Goal: Task Accomplishment & Management: Manage account settings

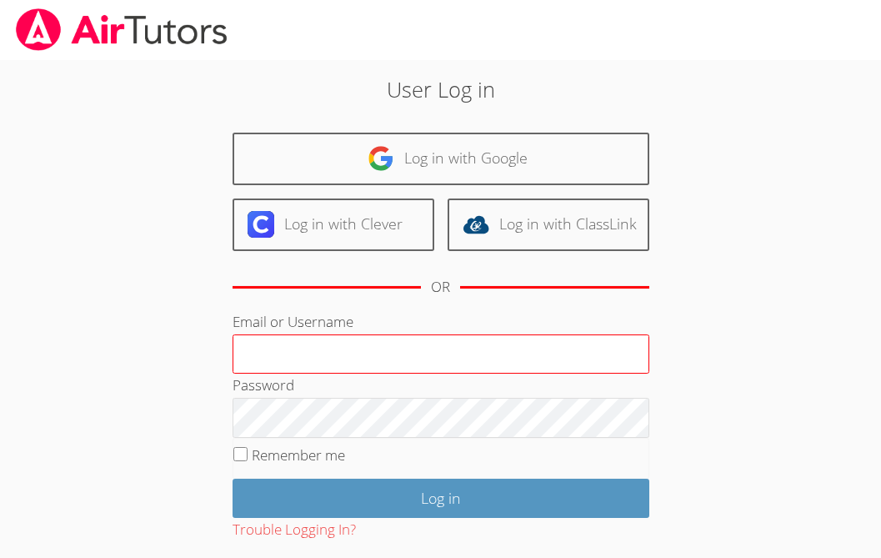
click at [379, 349] on input "Email or Username" at bounding box center [441, 354] width 417 height 40
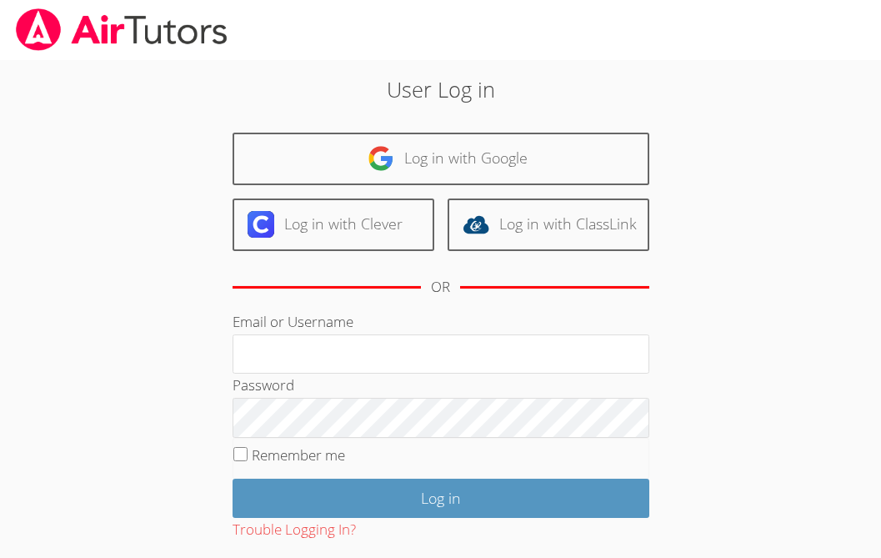
type input "ctutoring778@gmail.com"
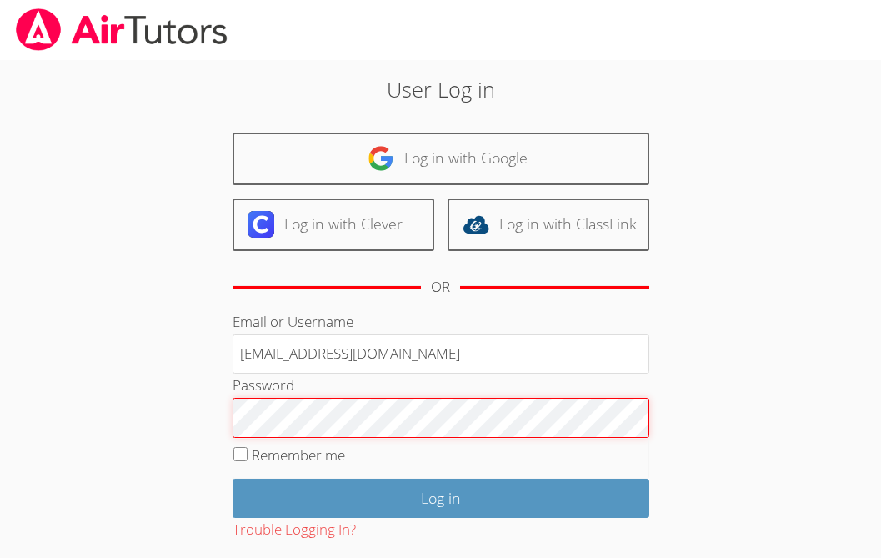
click at [233, 479] on input "Log in" at bounding box center [441, 498] width 417 height 39
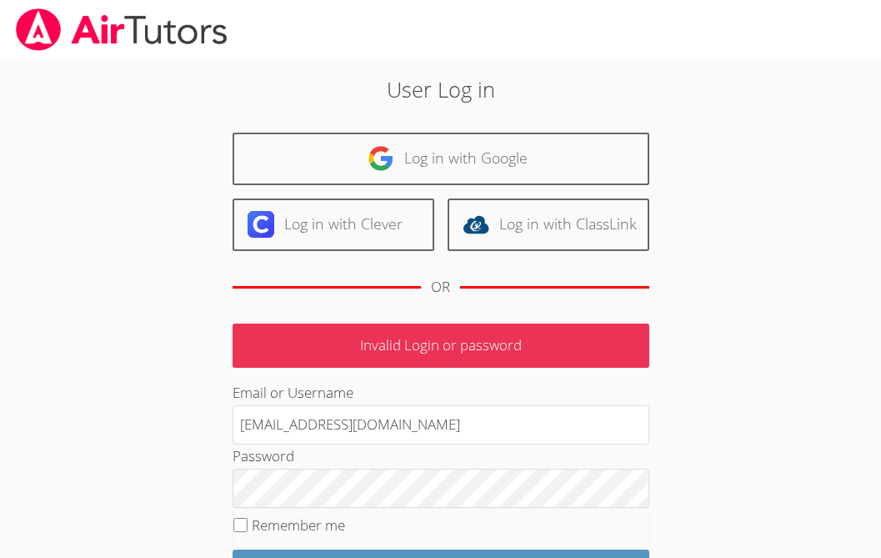
scroll to position [157, 0]
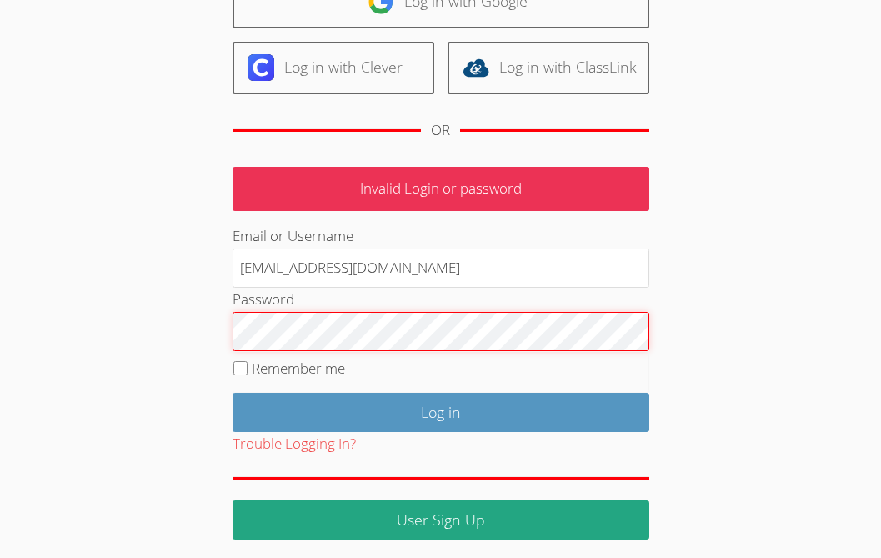
click at [233, 393] on input "Log in" at bounding box center [441, 412] width 417 height 39
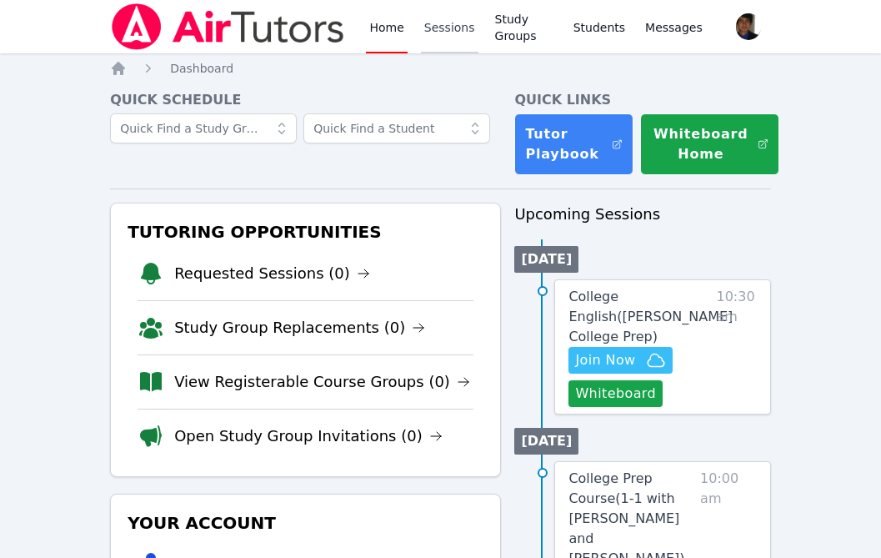
click at [449, 39] on link "Sessions" at bounding box center [450, 26] width 58 height 53
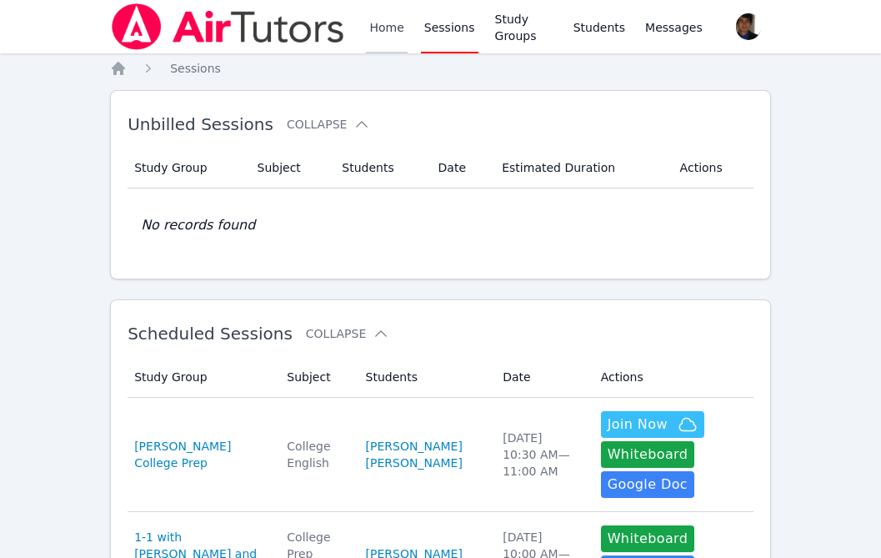
click at [393, 51] on link "Home" at bounding box center [386, 26] width 41 height 53
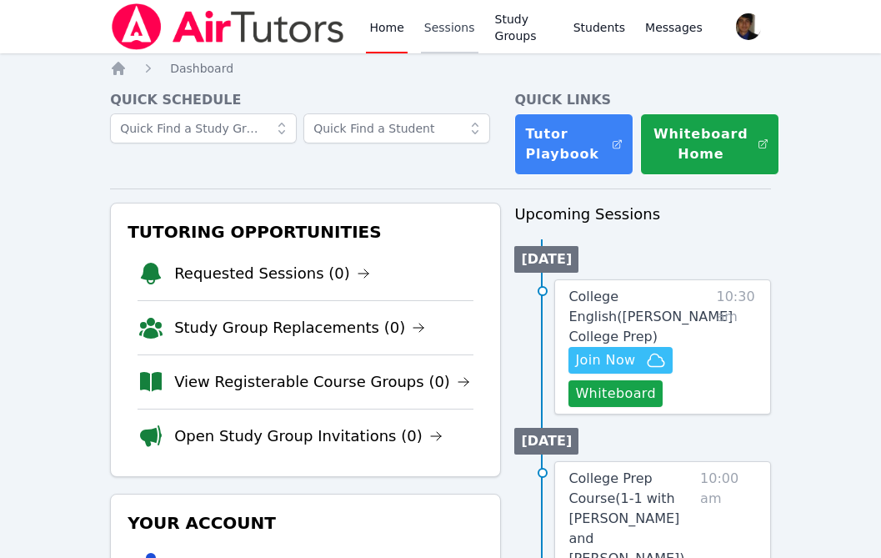
click at [458, 35] on link "Sessions" at bounding box center [450, 26] width 58 height 53
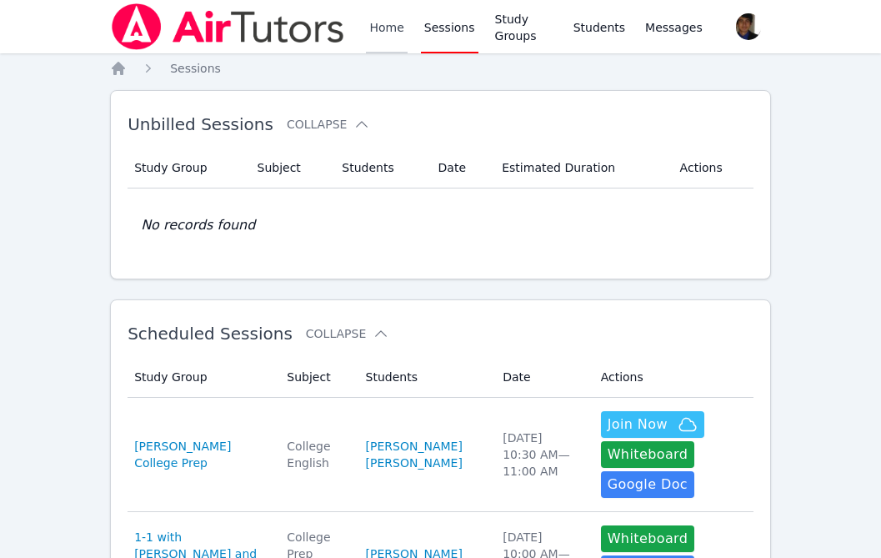
click at [387, 31] on link "Home" at bounding box center [386, 26] width 41 height 53
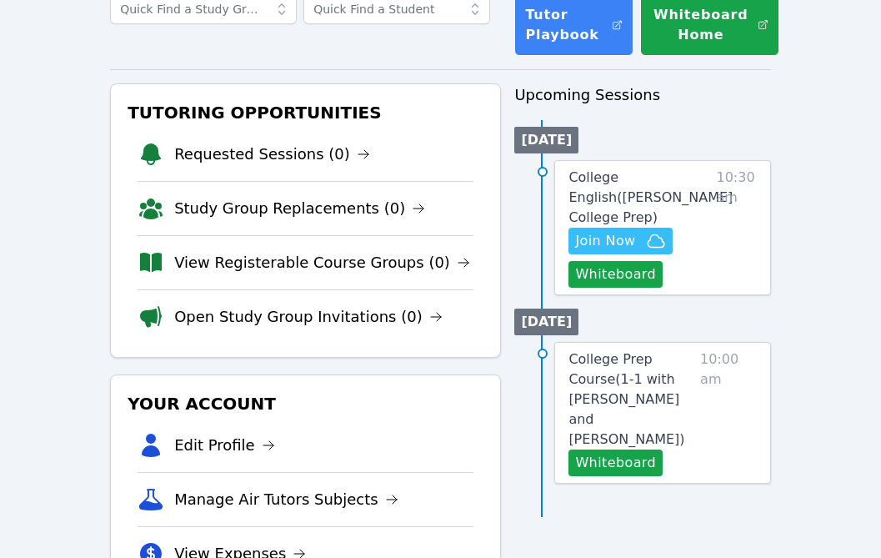
scroll to position [136, 0]
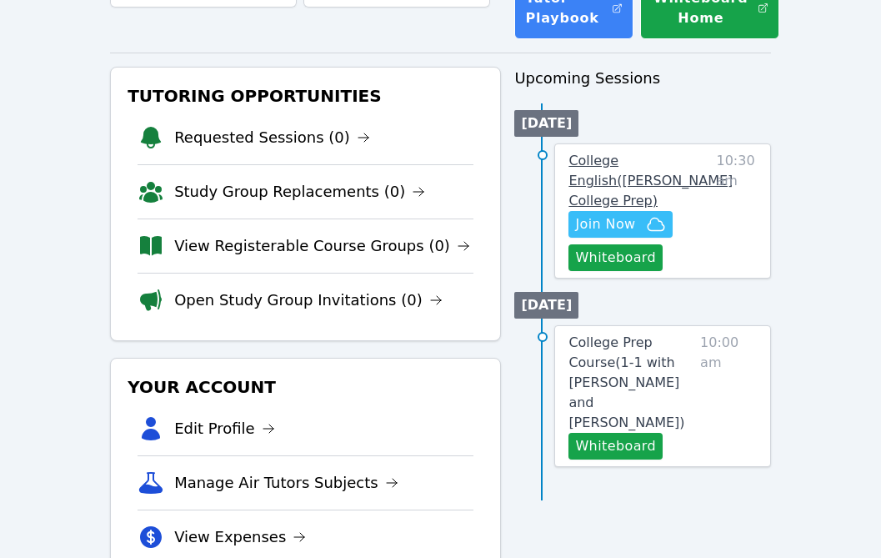
click at [625, 167] on span "College English ( Eblin Lopez College Prep )" at bounding box center [651, 181] width 164 height 56
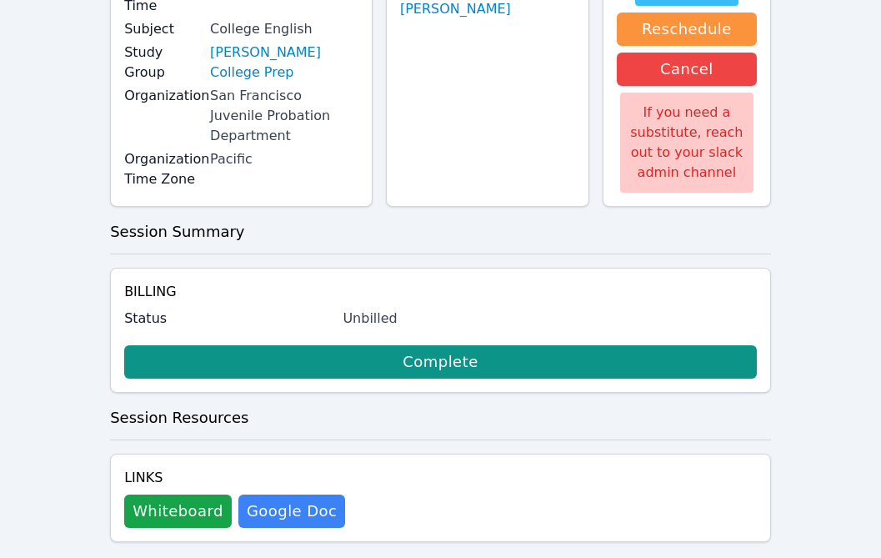
scroll to position [230, 0]
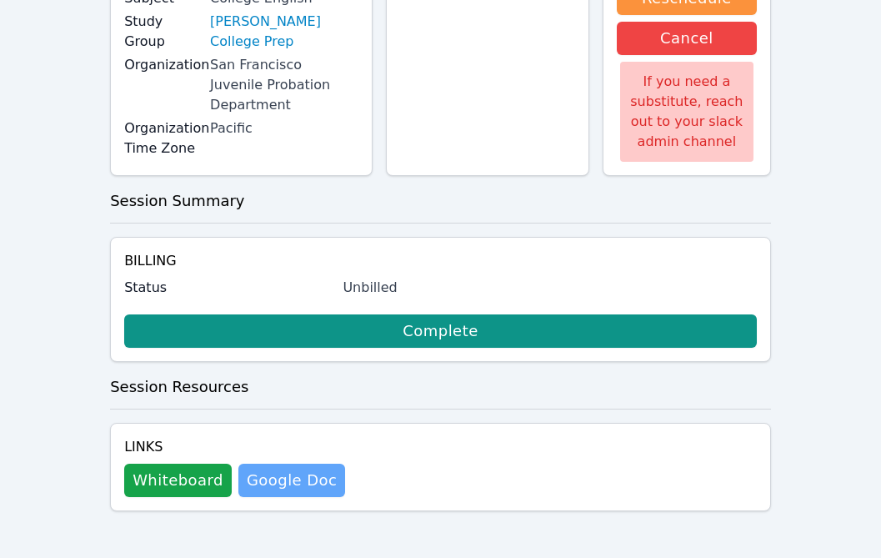
click at [278, 489] on link "Google Doc" at bounding box center [291, 480] width 107 height 33
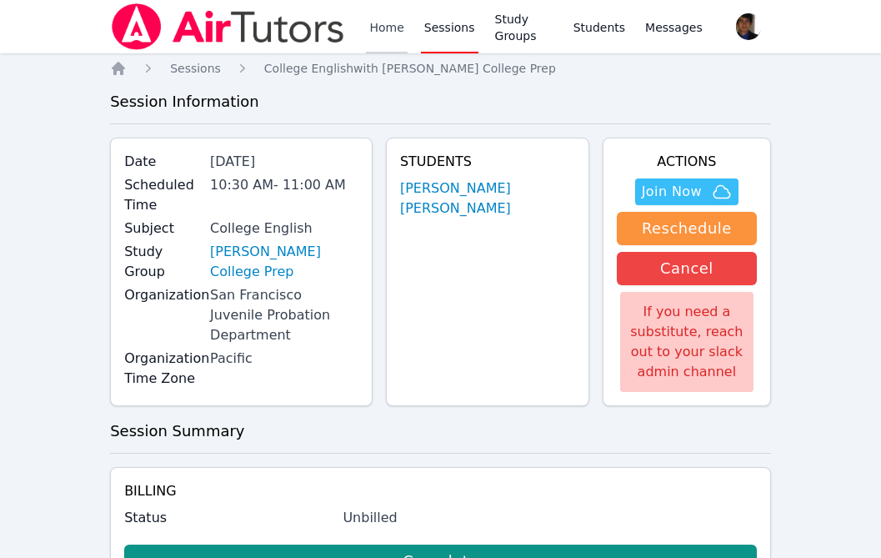
click at [386, 33] on link "Home" at bounding box center [386, 26] width 41 height 53
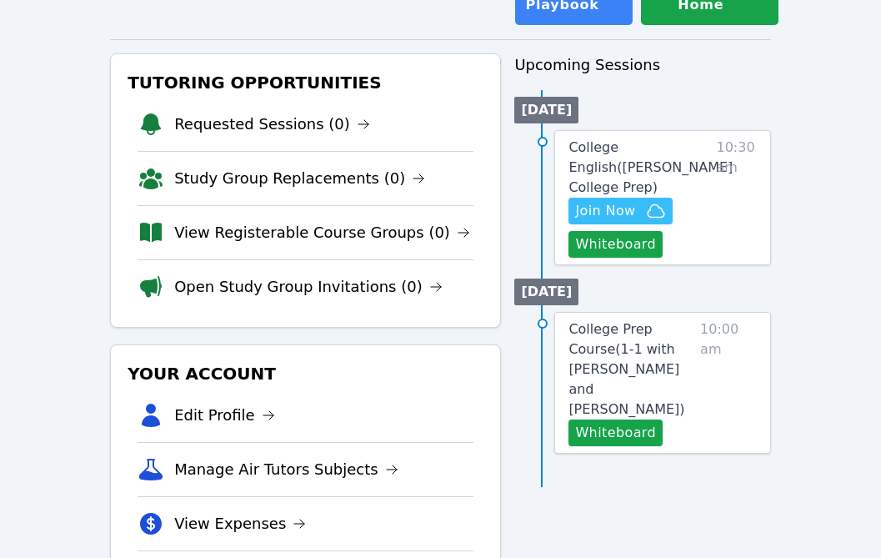
scroll to position [158, 0]
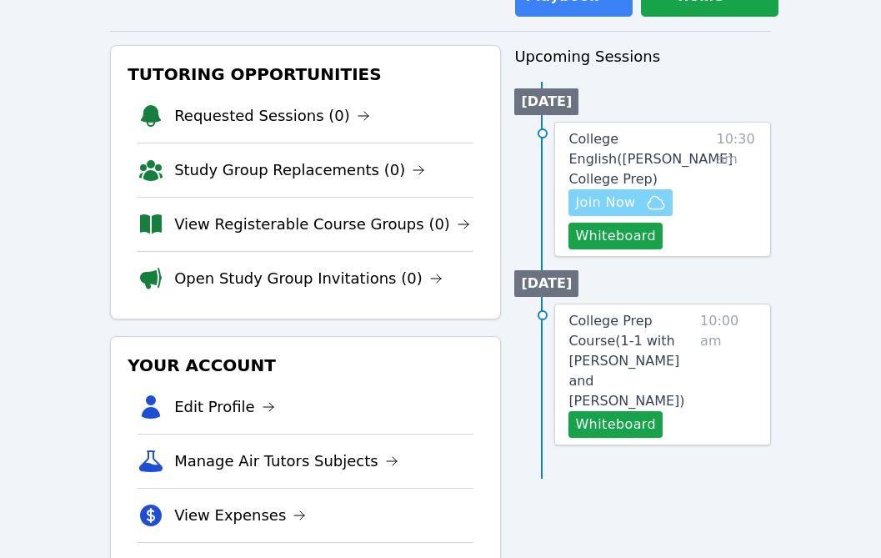
click at [633, 204] on span "Join Now" at bounding box center [605, 203] width 60 height 20
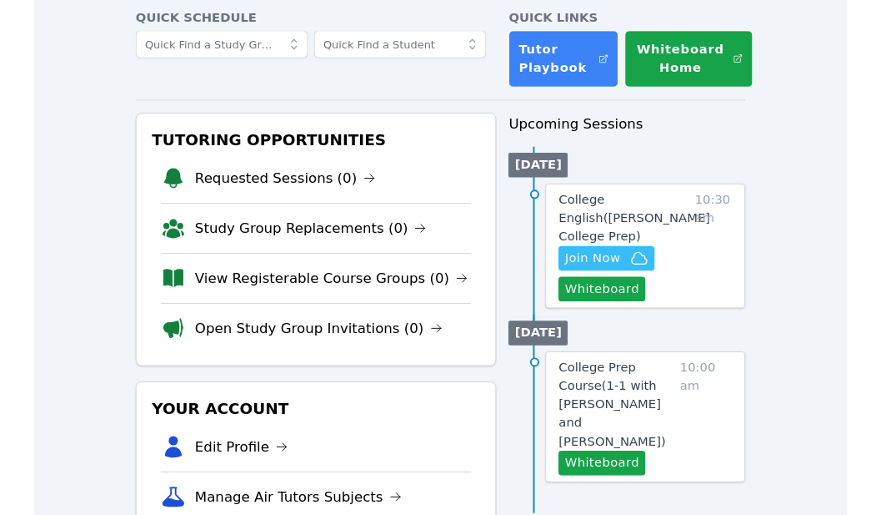
scroll to position [0, 0]
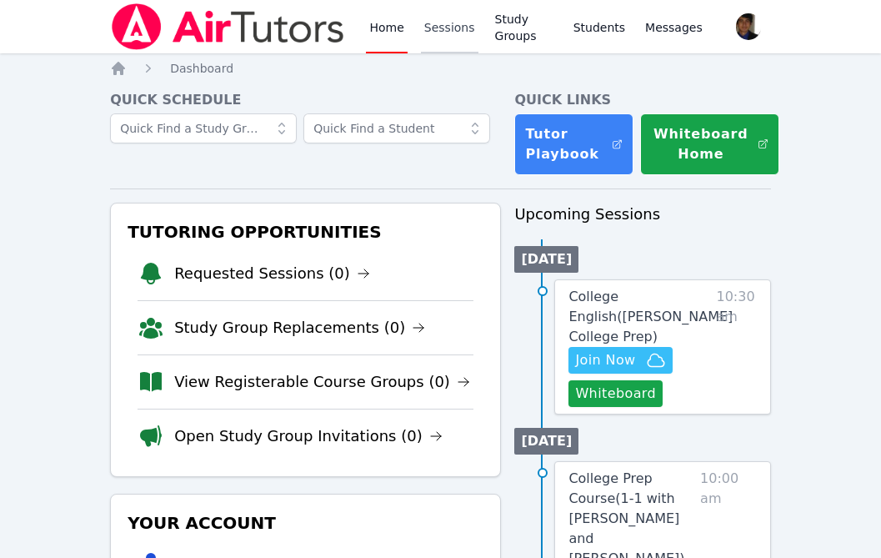
click at [460, 23] on link "Sessions" at bounding box center [450, 26] width 58 height 53
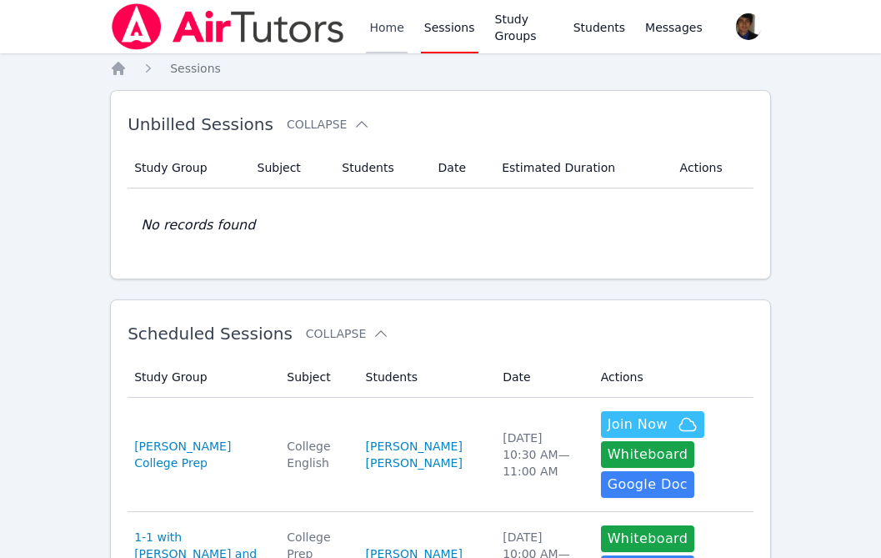
click at [383, 32] on link "Home" at bounding box center [386, 26] width 41 height 53
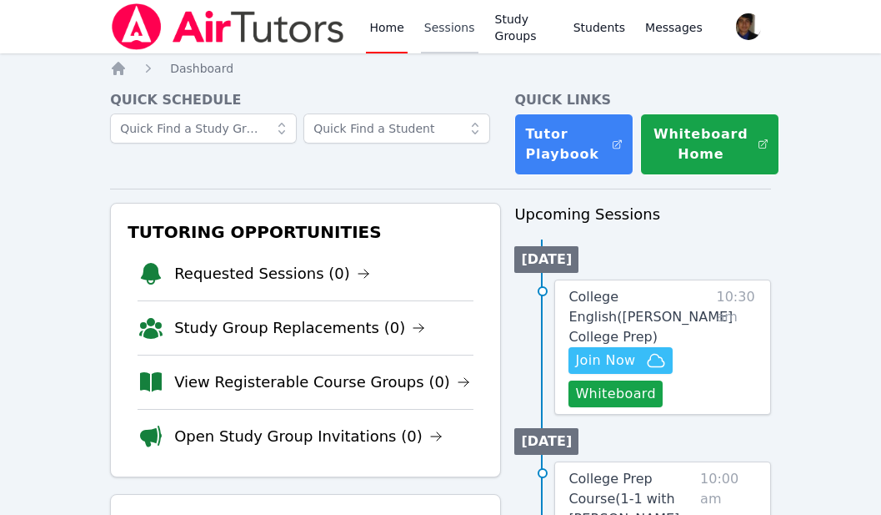
click at [439, 29] on link "Sessions" at bounding box center [450, 26] width 58 height 53
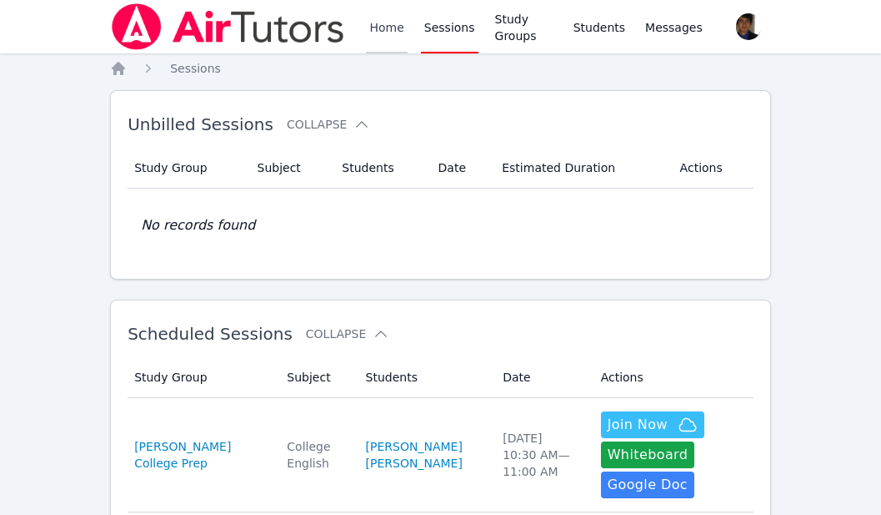
click at [390, 31] on link "Home" at bounding box center [386, 26] width 41 height 53
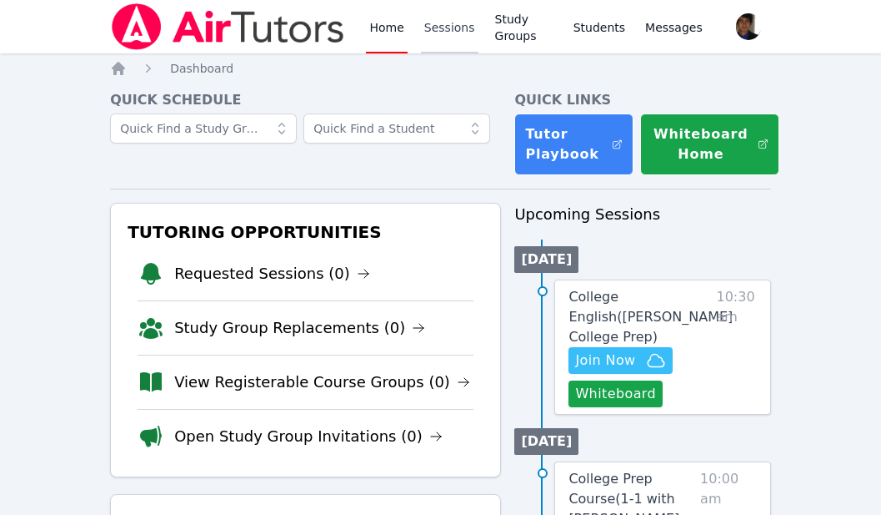
click at [439, 32] on link "Sessions" at bounding box center [450, 26] width 58 height 53
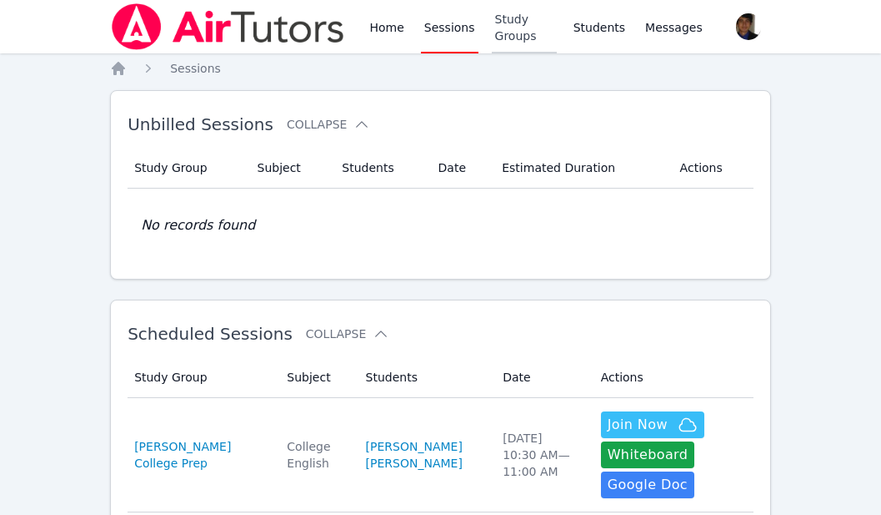
click at [501, 28] on link "Study Groups" at bounding box center [524, 26] width 65 height 53
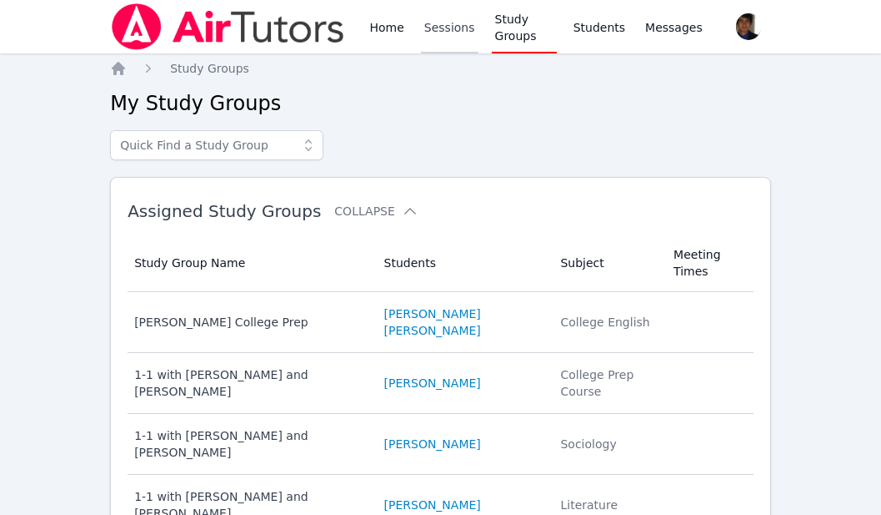
click at [459, 30] on link "Sessions" at bounding box center [450, 26] width 58 height 53
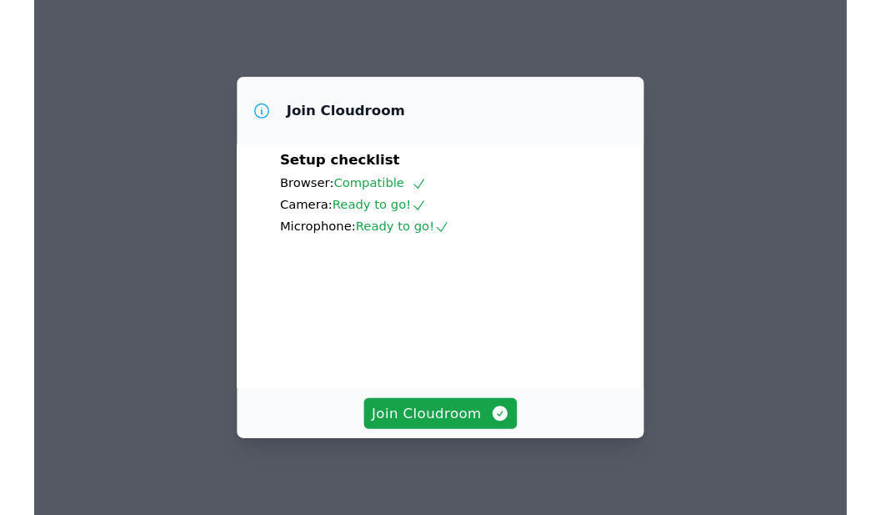
scroll to position [78, 0]
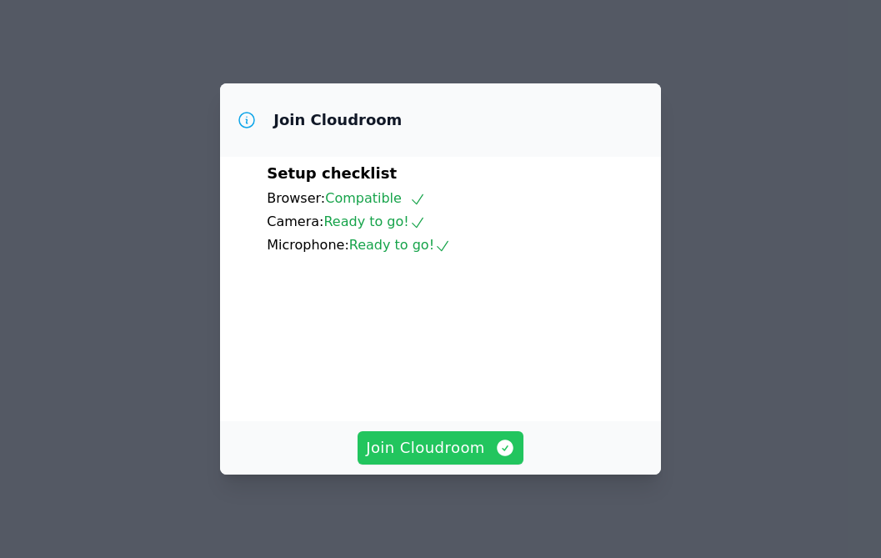
click at [427, 444] on span "Join Cloudroom" at bounding box center [440, 447] width 149 height 23
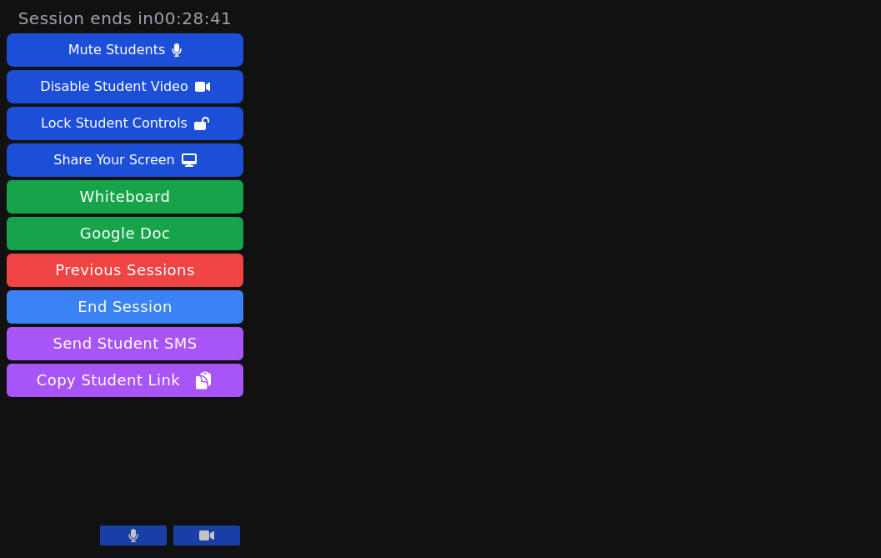
click at [150, 530] on button at bounding box center [133, 535] width 67 height 20
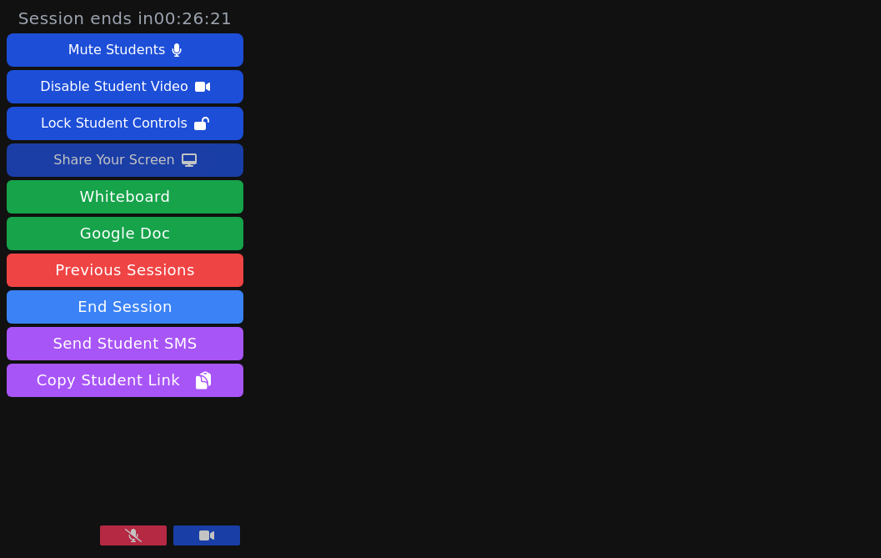
click at [212, 162] on button "Share Your Screen" at bounding box center [125, 159] width 237 height 33
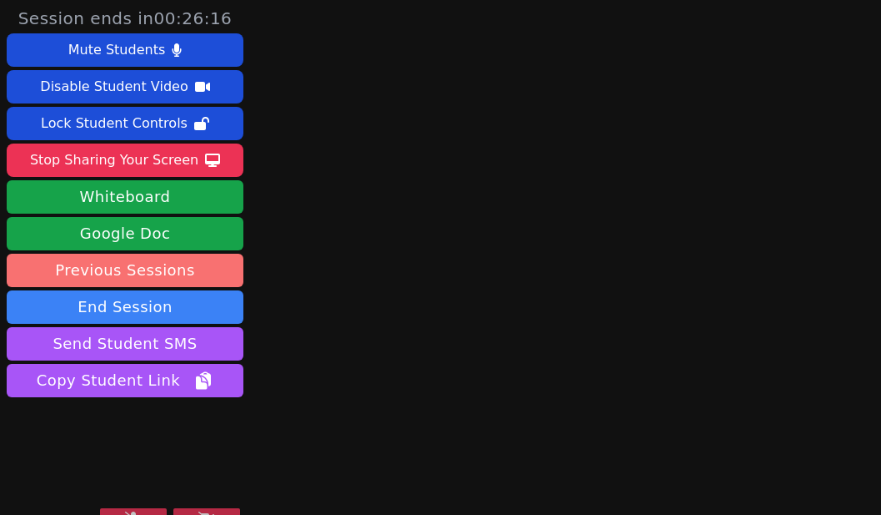
scroll to position [26, 0]
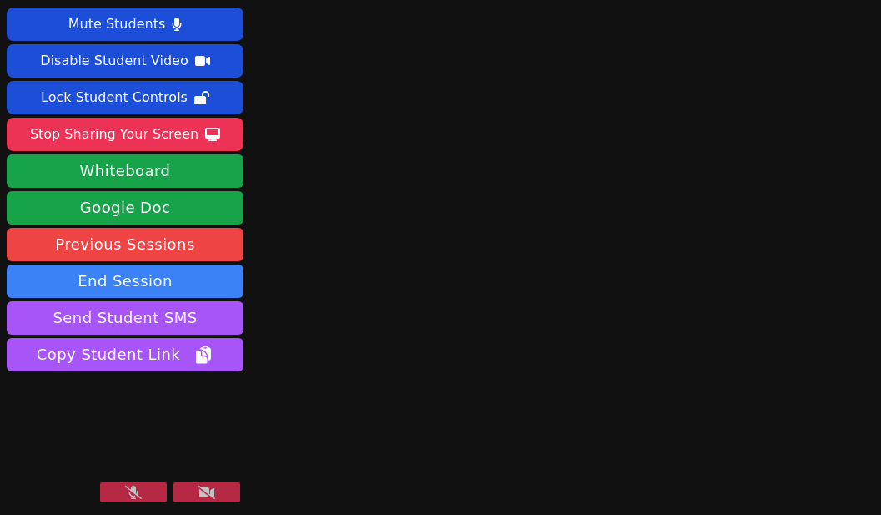
click at [118, 491] on button at bounding box center [133, 492] width 67 height 20
click at [534, 342] on main at bounding box center [565, 231] width 210 height 515
click at [558, 115] on main at bounding box center [565, 231] width 210 height 515
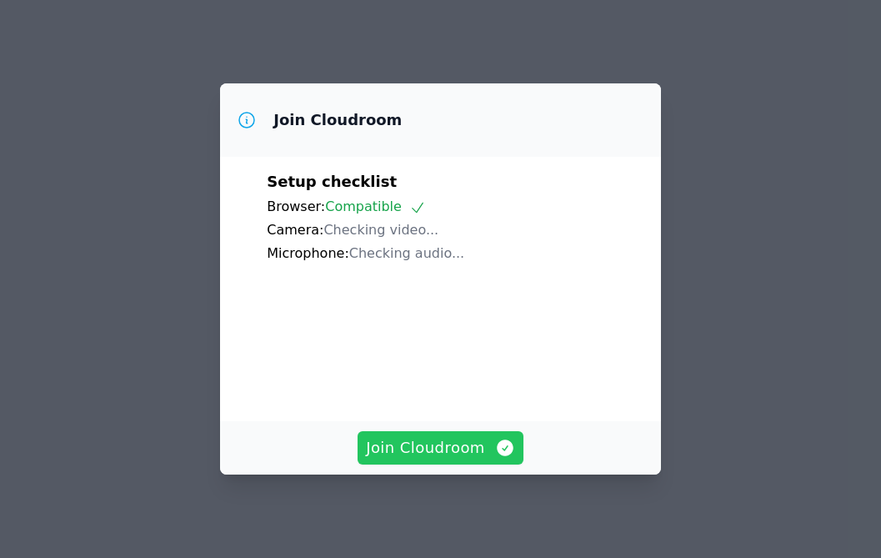
click at [422, 451] on span "Join Cloudroom" at bounding box center [440, 447] width 149 height 23
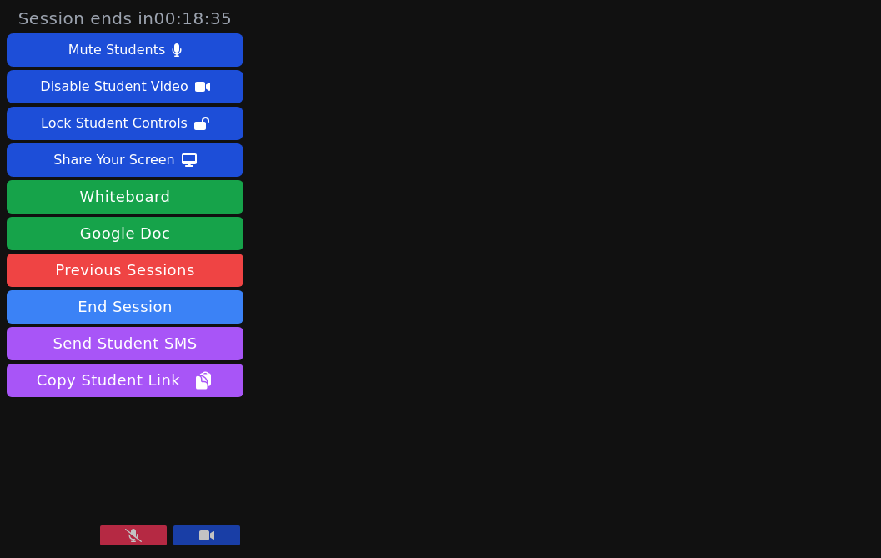
click at [207, 535] on icon at bounding box center [206, 535] width 15 height 10
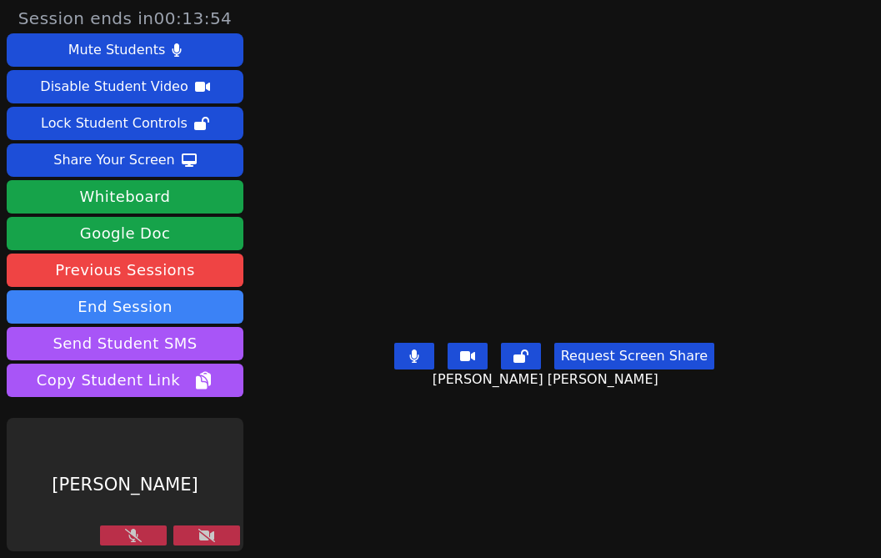
click at [125, 532] on icon at bounding box center [133, 535] width 17 height 13
click at [100, 532] on button at bounding box center [133, 535] width 67 height 20
click at [125, 534] on icon at bounding box center [133, 535] width 17 height 13
click at [101, 534] on button at bounding box center [133, 535] width 67 height 20
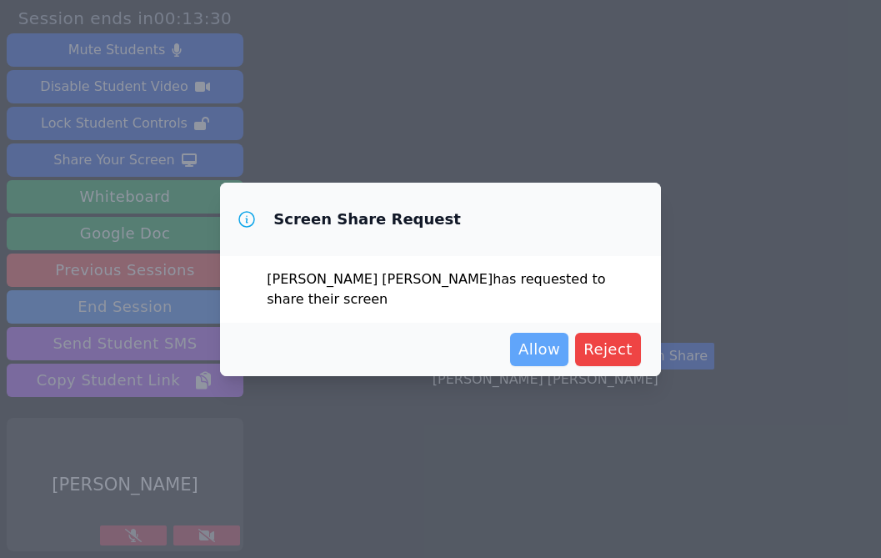
click at [548, 343] on span "Allow" at bounding box center [540, 349] width 42 height 23
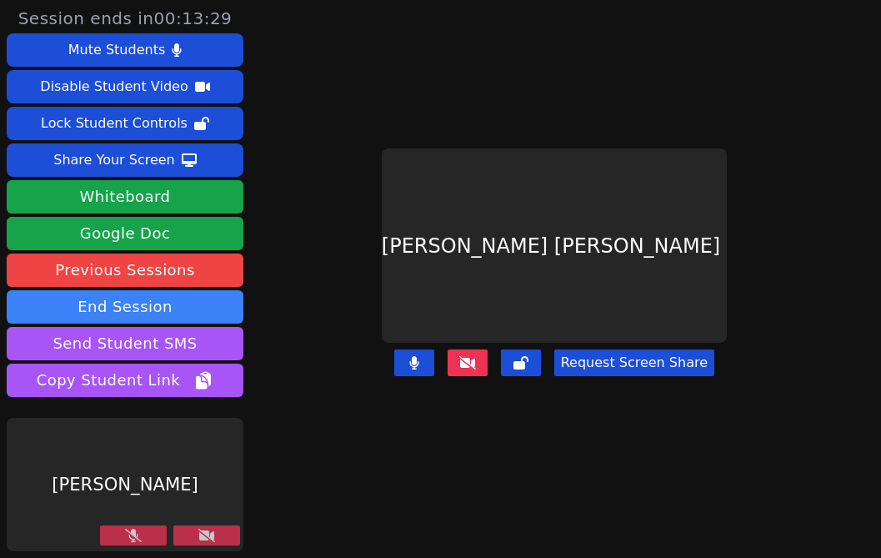
click at [123, 536] on button at bounding box center [133, 535] width 67 height 20
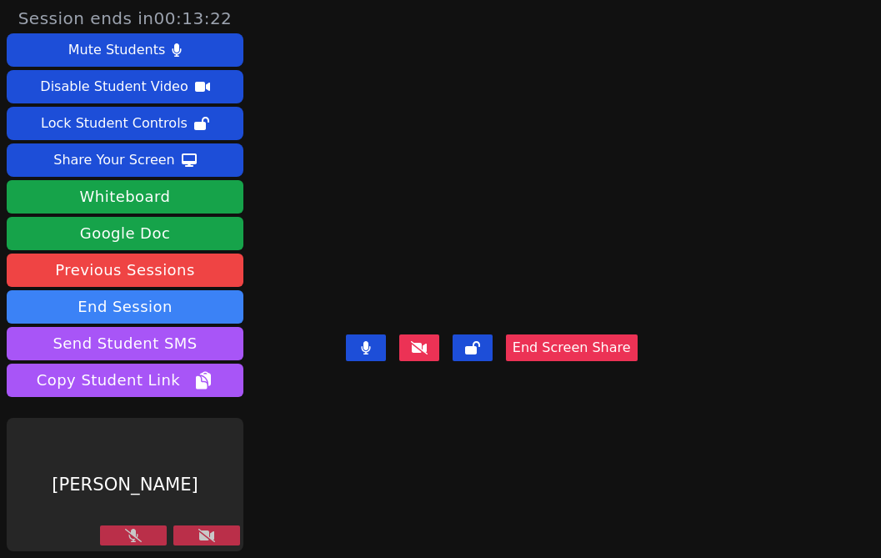
click at [125, 538] on icon at bounding box center [133, 535] width 17 height 13
click at [105, 535] on button at bounding box center [133, 535] width 67 height 20
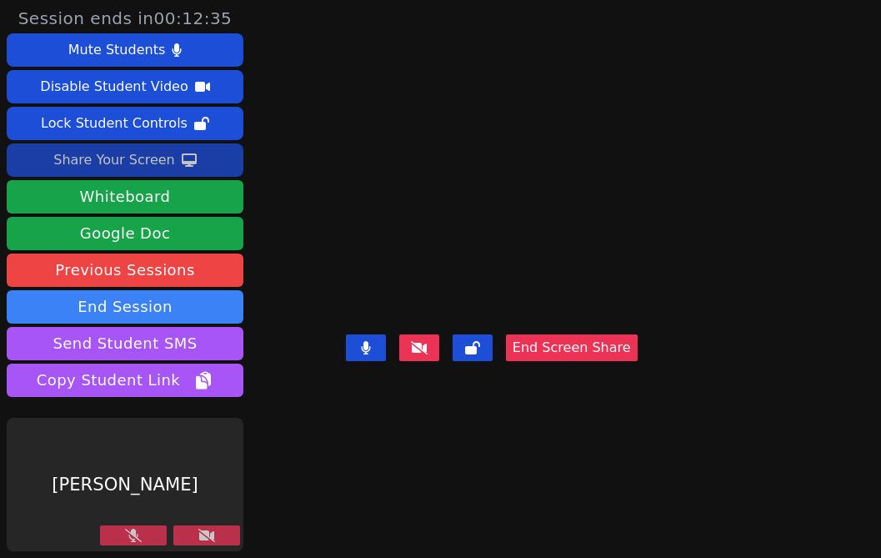
click at [181, 158] on button "Share Your Screen" at bounding box center [125, 159] width 237 height 33
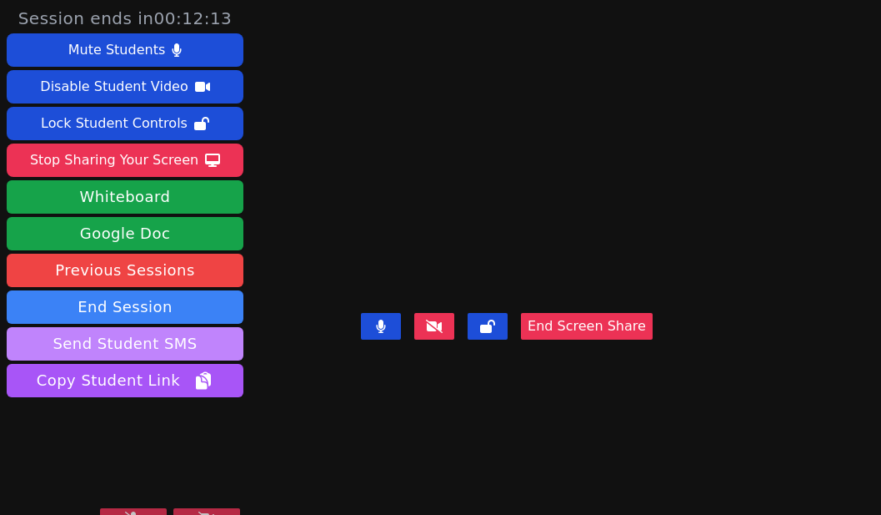
scroll to position [26, 0]
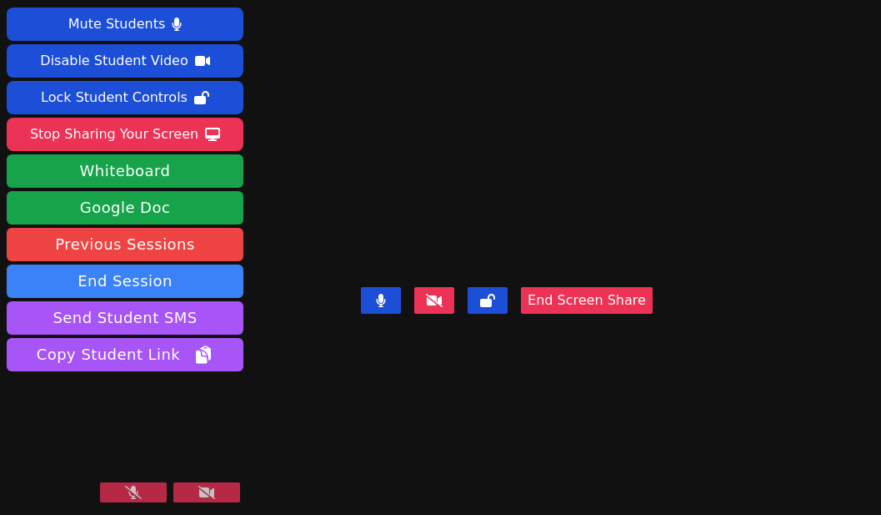
click at [157, 490] on button at bounding box center [133, 492] width 67 height 20
click at [146, 496] on button at bounding box center [133, 492] width 67 height 20
click at [148, 489] on button at bounding box center [133, 492] width 67 height 20
click at [148, 499] on button at bounding box center [133, 492] width 67 height 20
click at [144, 494] on button at bounding box center [133, 492] width 67 height 20
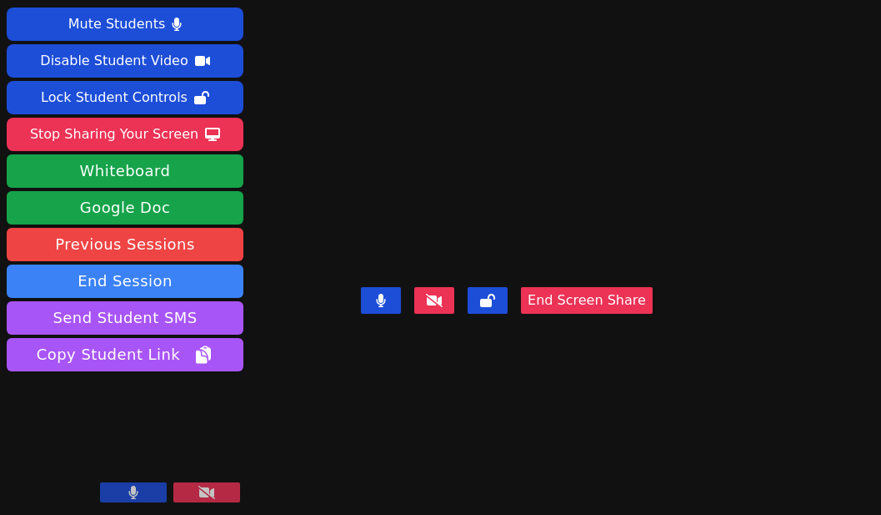
click at [148, 486] on button at bounding box center [133, 492] width 67 height 20
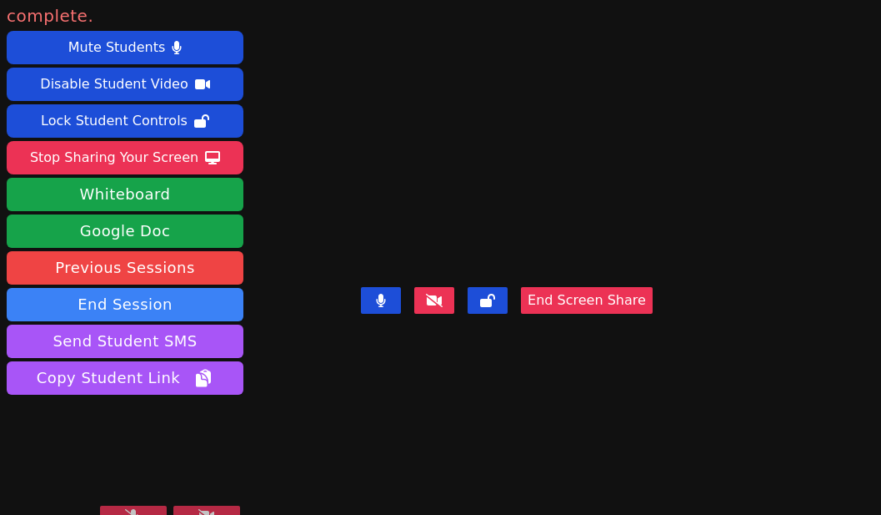
click at [139, 509] on icon at bounding box center [133, 515] width 17 height 13
click at [150, 505] on button at bounding box center [133, 515] width 67 height 20
click at [457, 116] on video at bounding box center [507, 198] width 250 height 164
click at [146, 505] on button at bounding box center [133, 515] width 67 height 20
click at [128, 509] on icon at bounding box center [133, 515] width 10 height 13
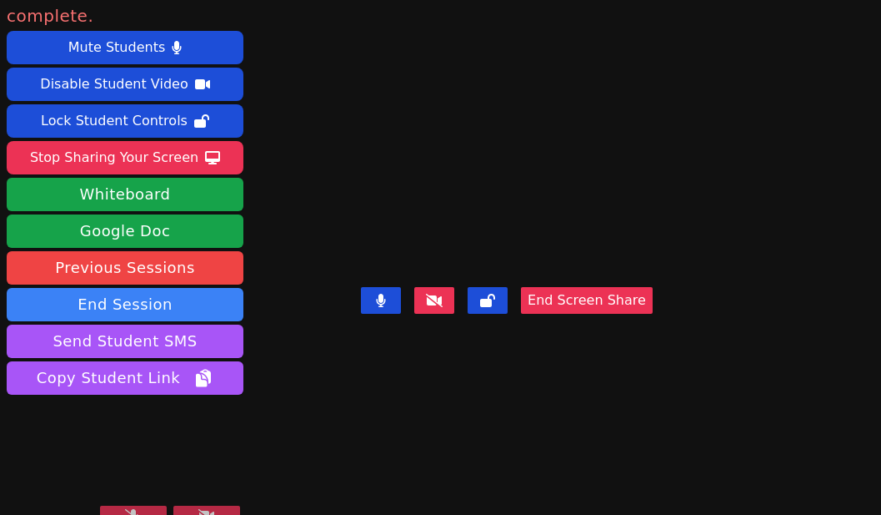
click at [139, 509] on icon at bounding box center [133, 515] width 17 height 13
click at [141, 505] on button at bounding box center [133, 515] width 67 height 20
click at [137, 505] on button at bounding box center [133, 515] width 67 height 20
click at [130, 509] on icon at bounding box center [133, 515] width 10 height 13
click at [401, 314] on button at bounding box center [381, 300] width 40 height 27
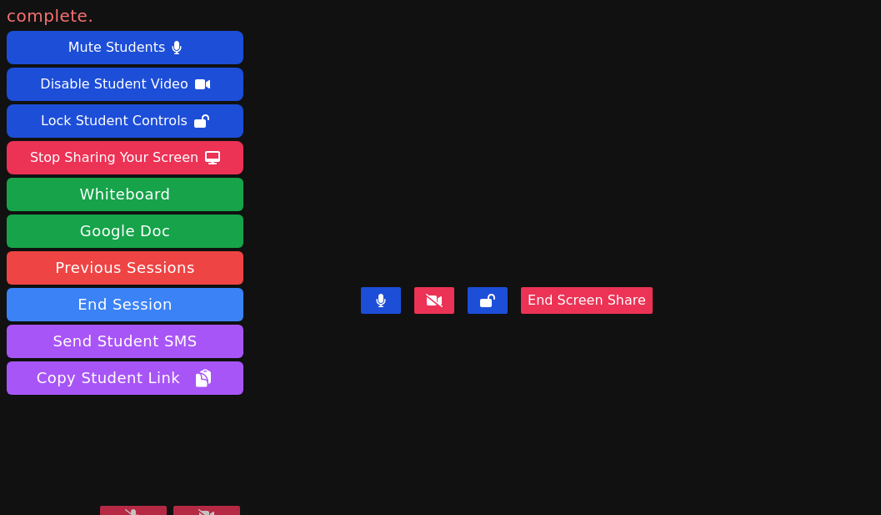
click at [148, 505] on button at bounding box center [133, 515] width 67 height 20
click at [146, 505] on button at bounding box center [133, 515] width 67 height 20
click at [138, 509] on icon at bounding box center [133, 515] width 17 height 13
click at [138, 509] on icon at bounding box center [133, 515] width 10 height 13
click at [512, 116] on video at bounding box center [507, 198] width 250 height 164
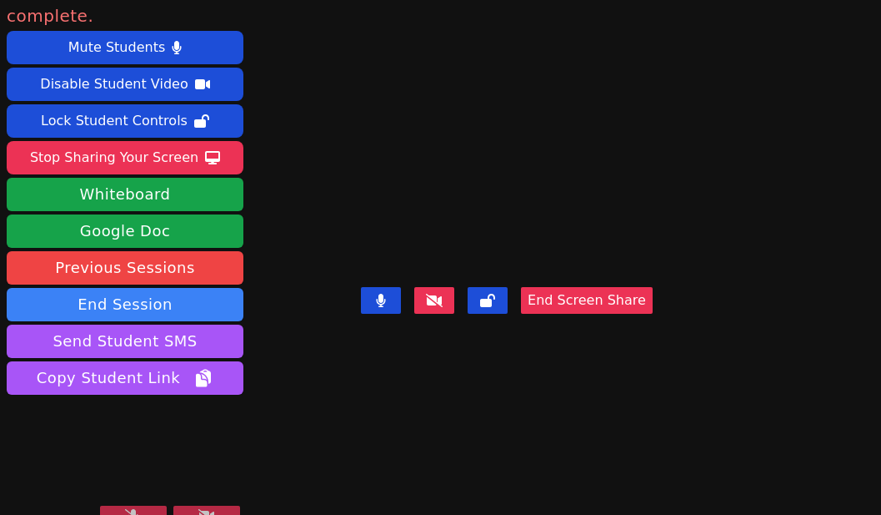
click at [539, 168] on video at bounding box center [507, 198] width 250 height 164
click at [144, 505] on button at bounding box center [133, 515] width 67 height 20
click at [127, 505] on button at bounding box center [133, 515] width 67 height 20
click at [127, 509] on icon at bounding box center [133, 515] width 17 height 13
click at [143, 505] on button at bounding box center [133, 515] width 67 height 20
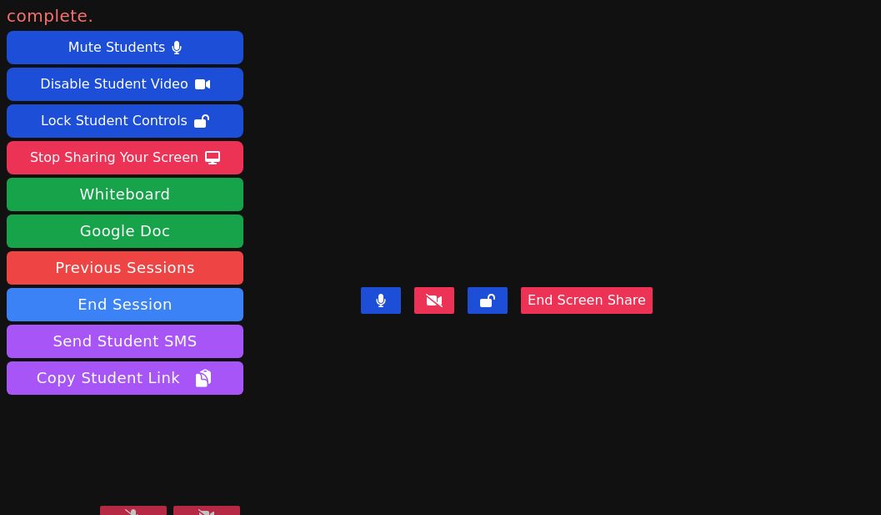
click at [129, 509] on icon at bounding box center [133, 515] width 17 height 13
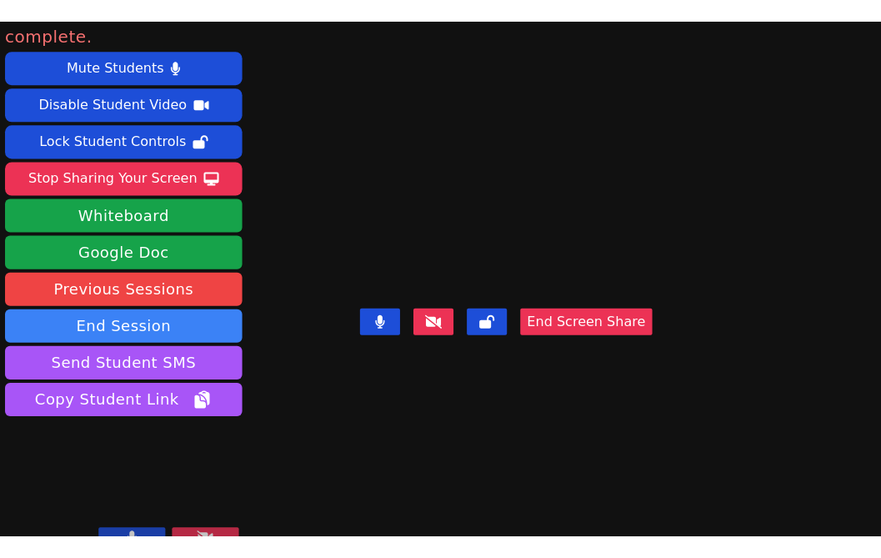
scroll to position [0, 0]
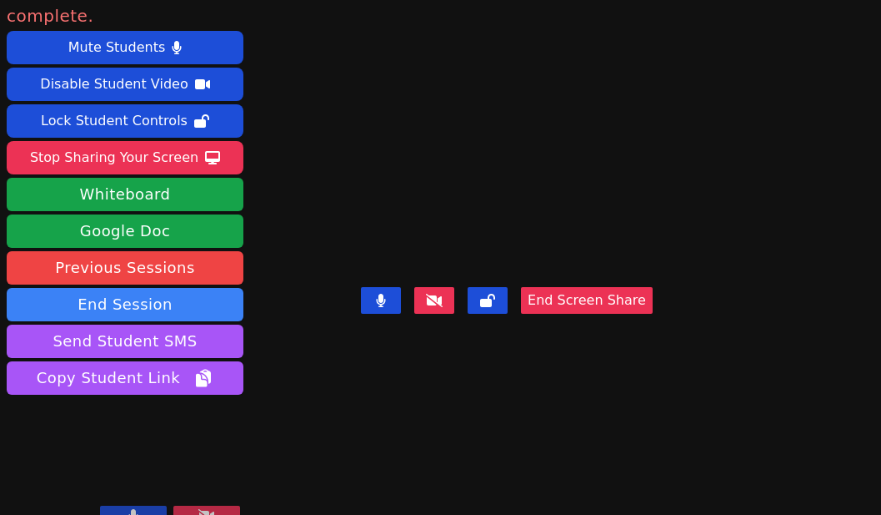
click at [142, 505] on button at bounding box center [133, 515] width 67 height 20
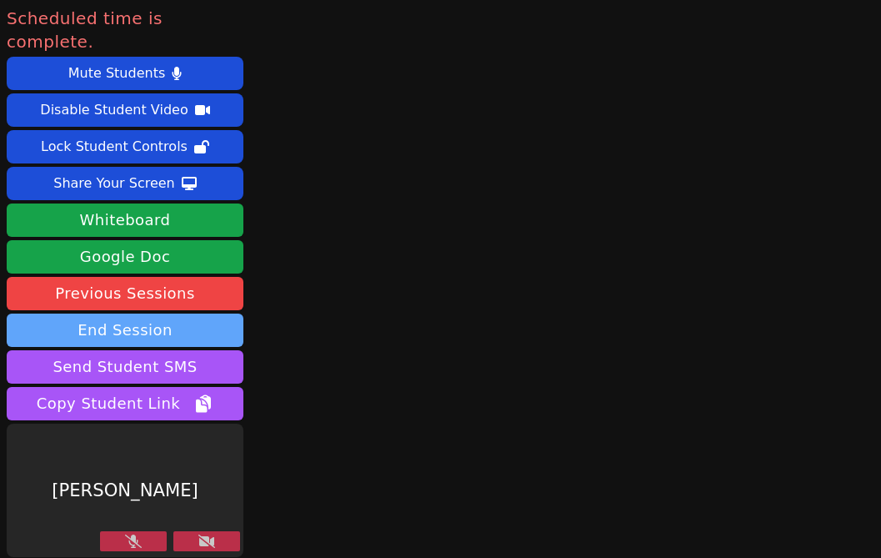
click at [178, 314] on button "End Session" at bounding box center [125, 330] width 237 height 33
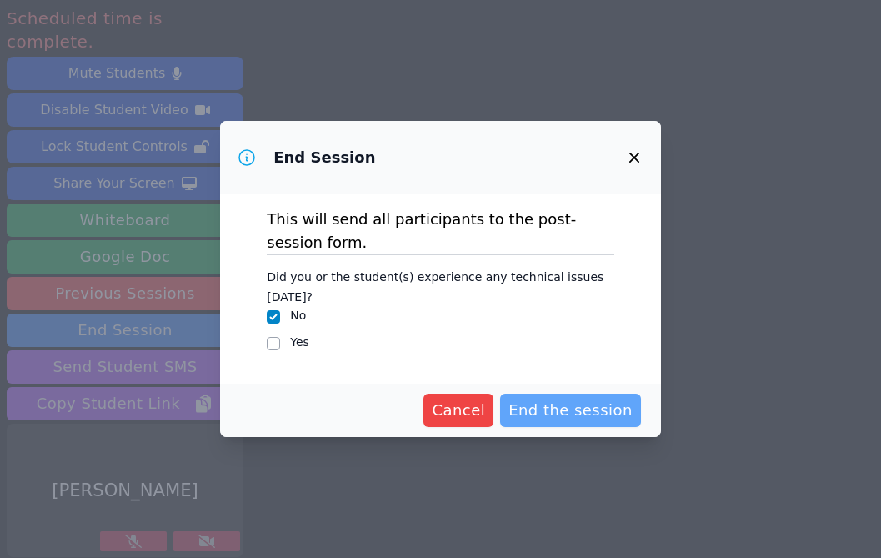
click at [590, 407] on span "End the session" at bounding box center [571, 410] width 124 height 23
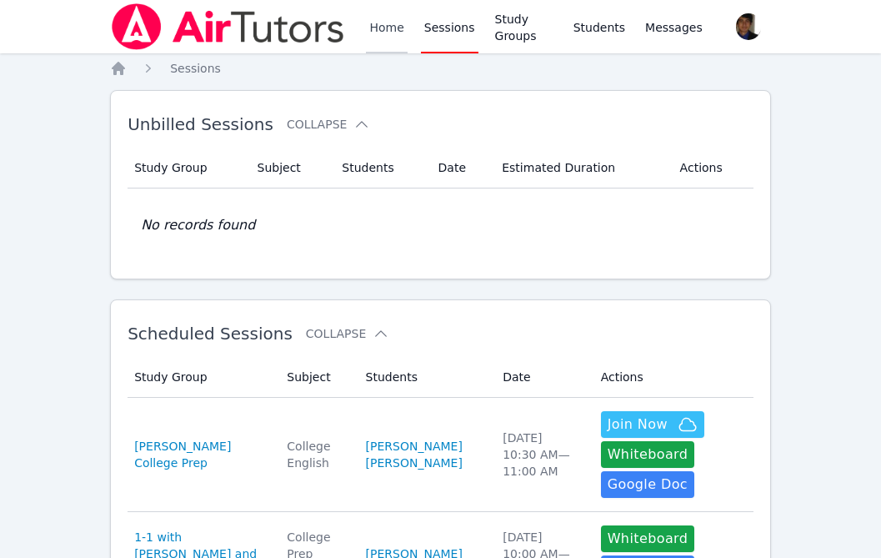
click at [379, 33] on link "Home" at bounding box center [386, 26] width 41 height 53
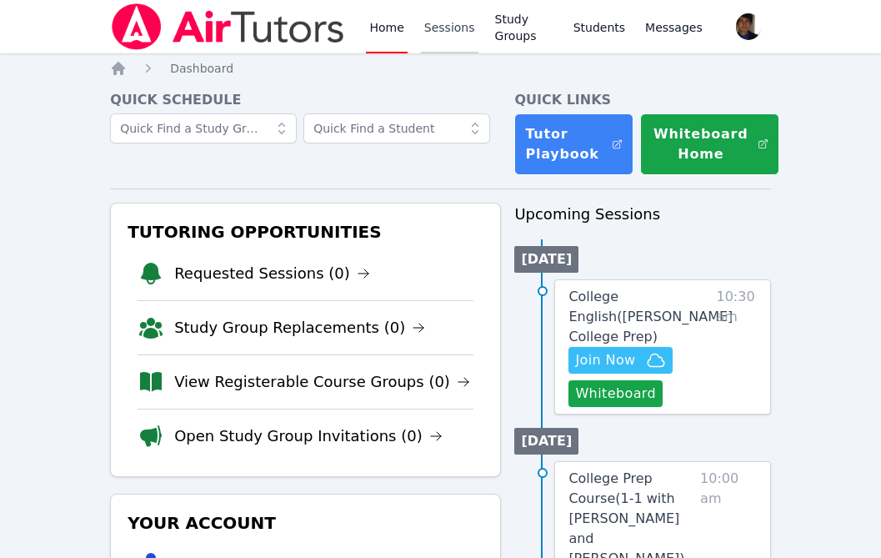
click at [449, 35] on link "Sessions" at bounding box center [450, 26] width 58 height 53
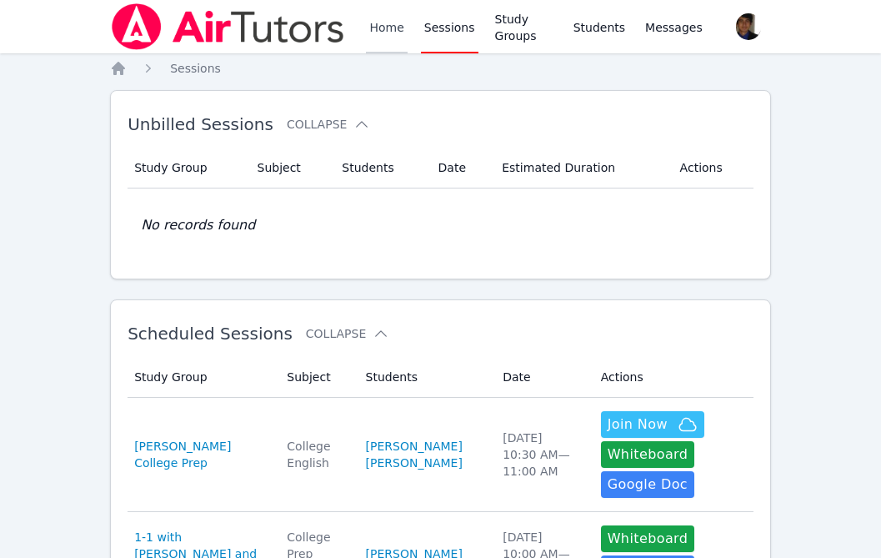
click at [390, 35] on link "Home" at bounding box center [386, 26] width 41 height 53
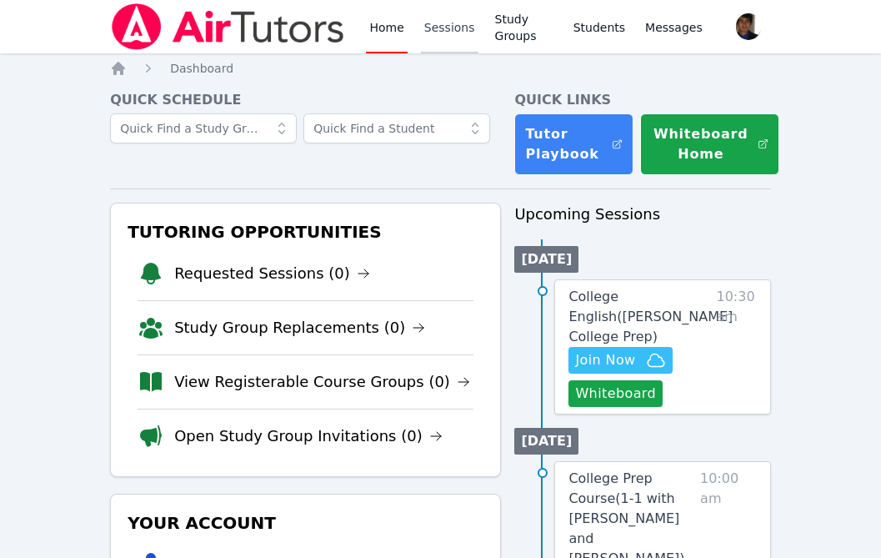
click at [444, 36] on link "Sessions" at bounding box center [450, 26] width 58 height 53
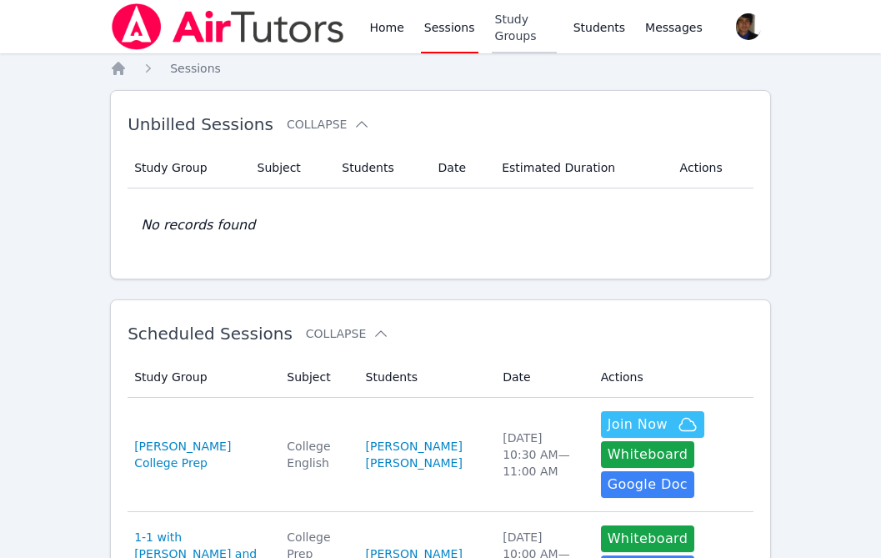
click at [518, 35] on link "Study Groups" at bounding box center [524, 26] width 65 height 53
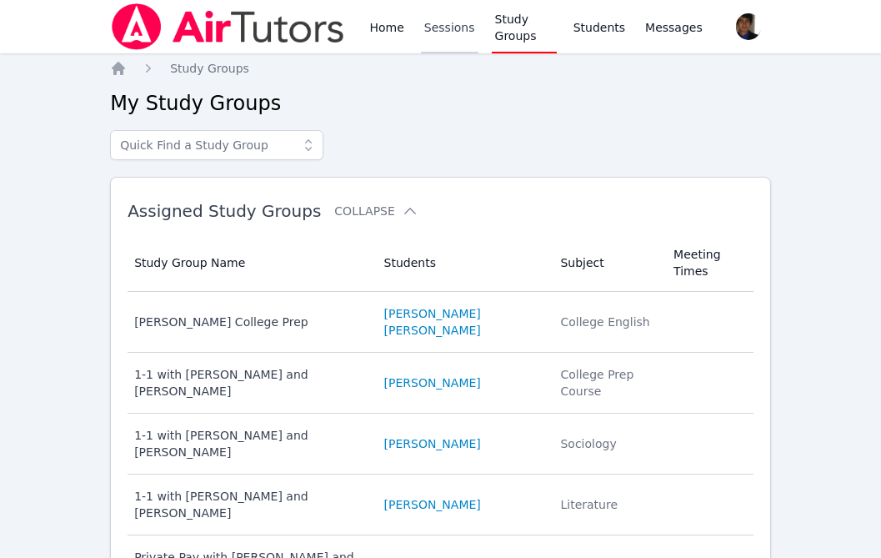
click at [458, 37] on link "Sessions" at bounding box center [450, 26] width 58 height 53
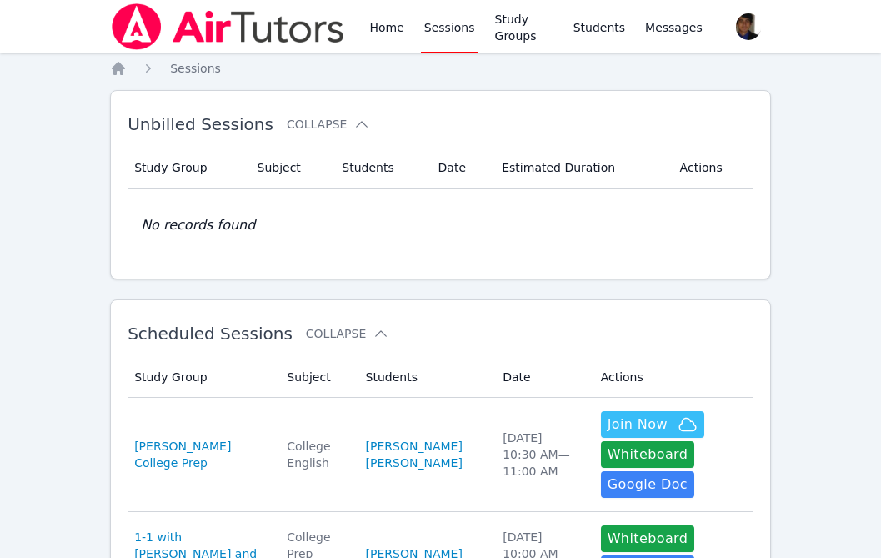
scroll to position [210, 0]
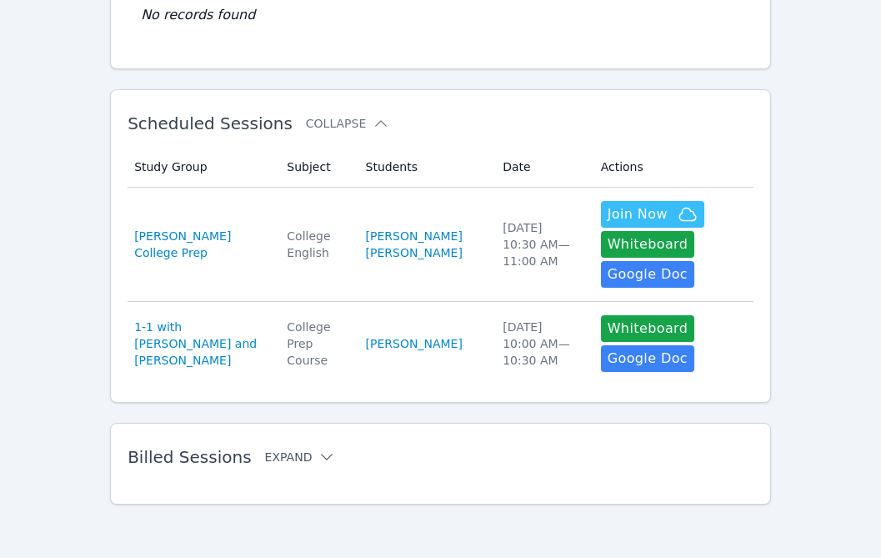
click at [319, 457] on icon at bounding box center [327, 457] width 17 height 17
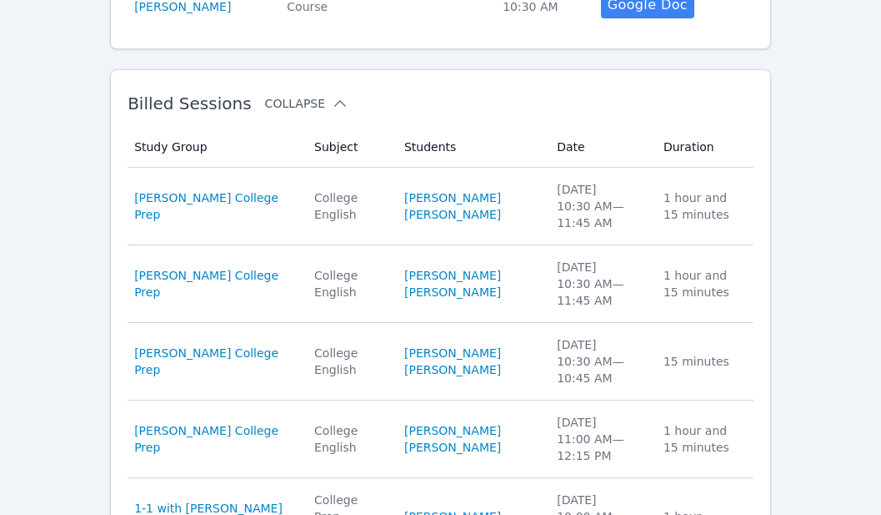
scroll to position [567, 0]
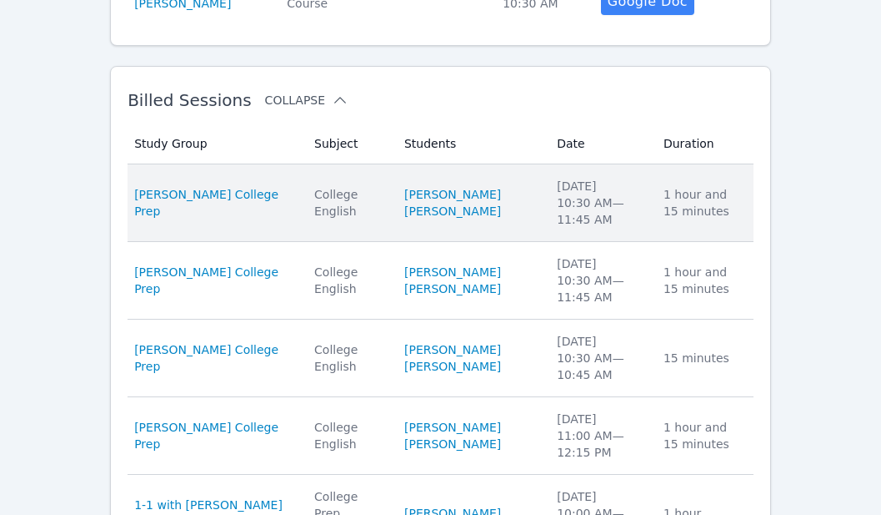
click at [349, 211] on div "College English" at bounding box center [349, 202] width 70 height 33
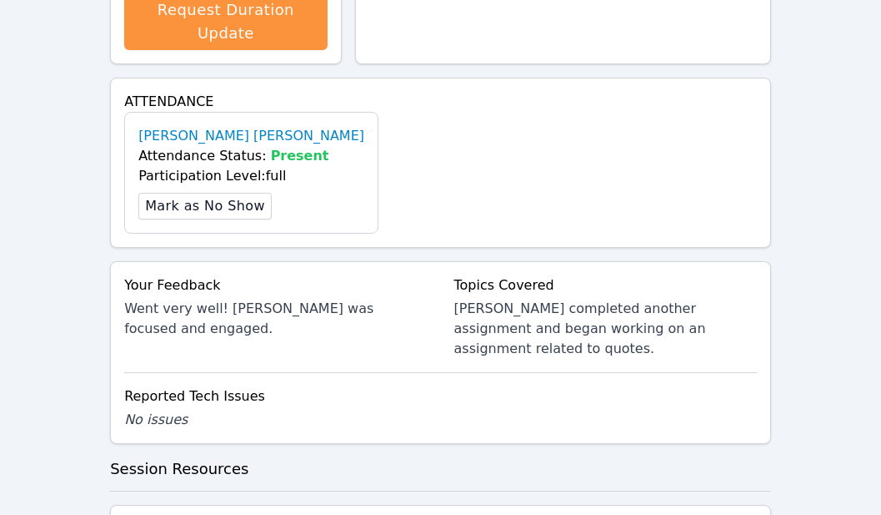
scroll to position [640, 0]
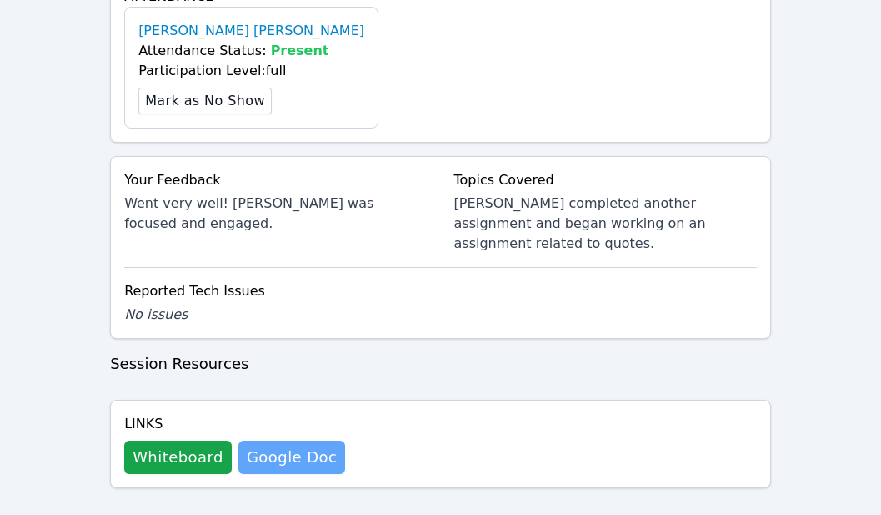
click at [289, 440] on link "Google Doc" at bounding box center [291, 456] width 107 height 33
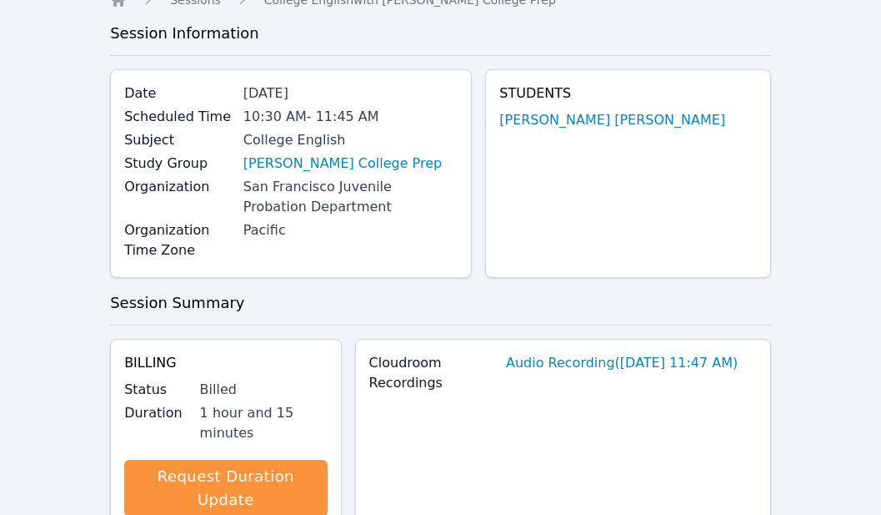
scroll to position [0, 0]
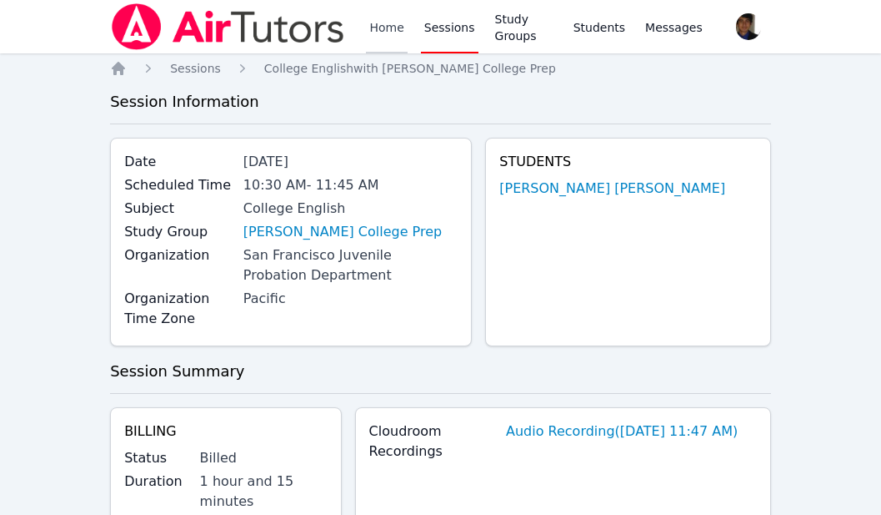
click at [394, 31] on link "Home" at bounding box center [386, 26] width 41 height 53
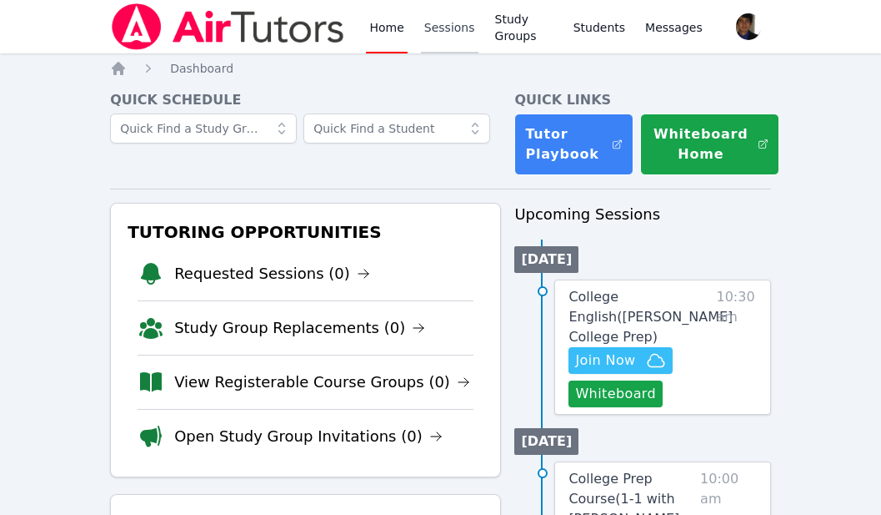
click at [441, 31] on link "Sessions" at bounding box center [450, 26] width 58 height 53
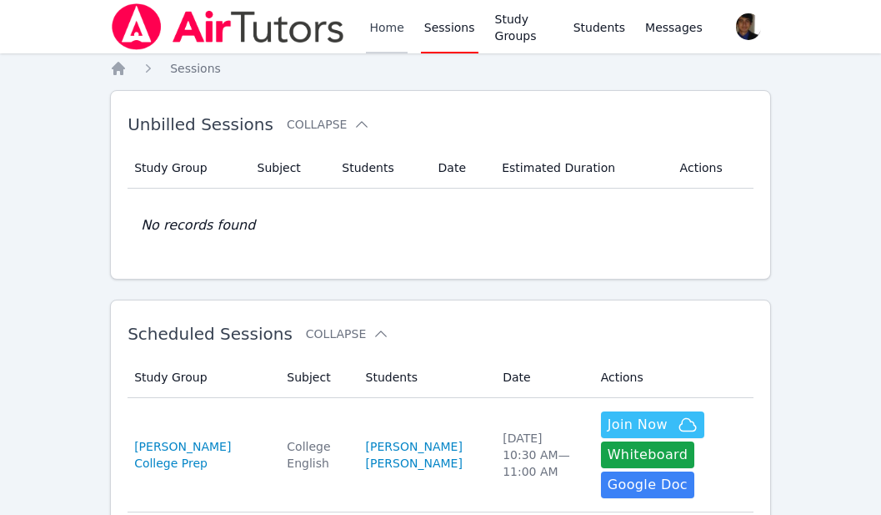
click at [376, 18] on link "Home" at bounding box center [386, 26] width 41 height 53
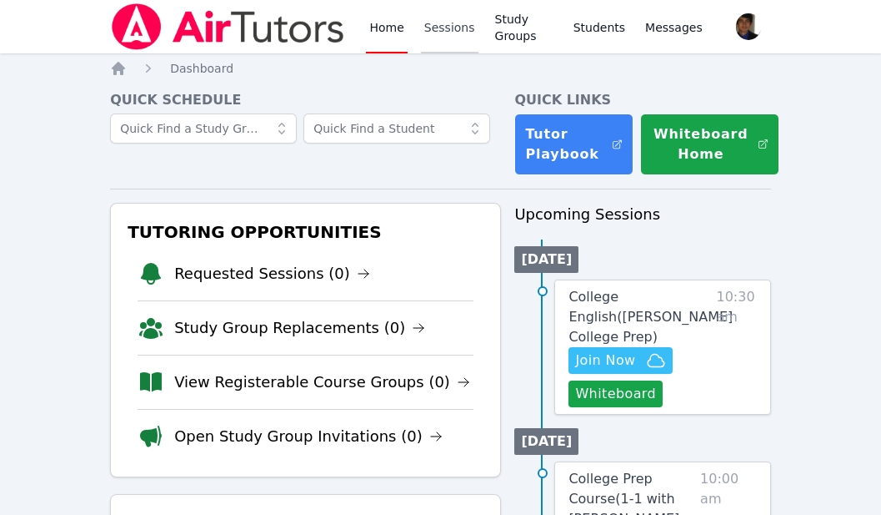
click at [440, 30] on link "Sessions" at bounding box center [450, 26] width 58 height 53
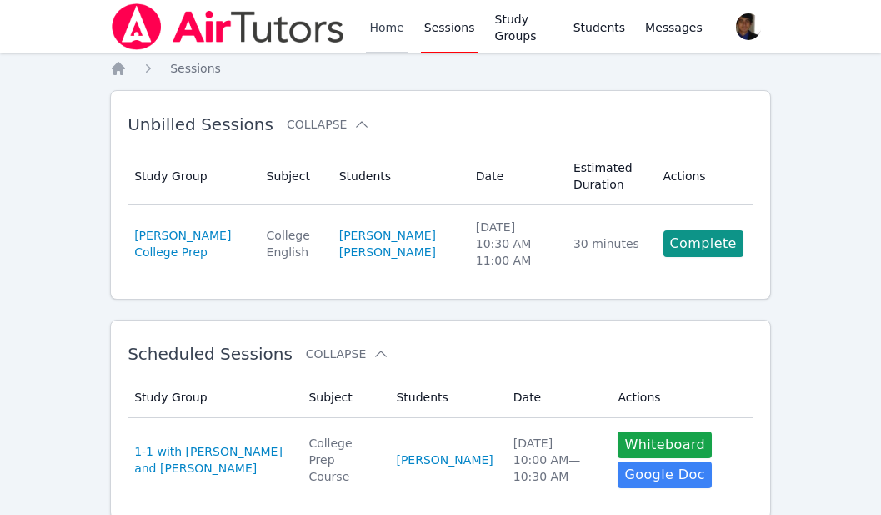
click at [384, 40] on link "Home" at bounding box center [386, 26] width 41 height 53
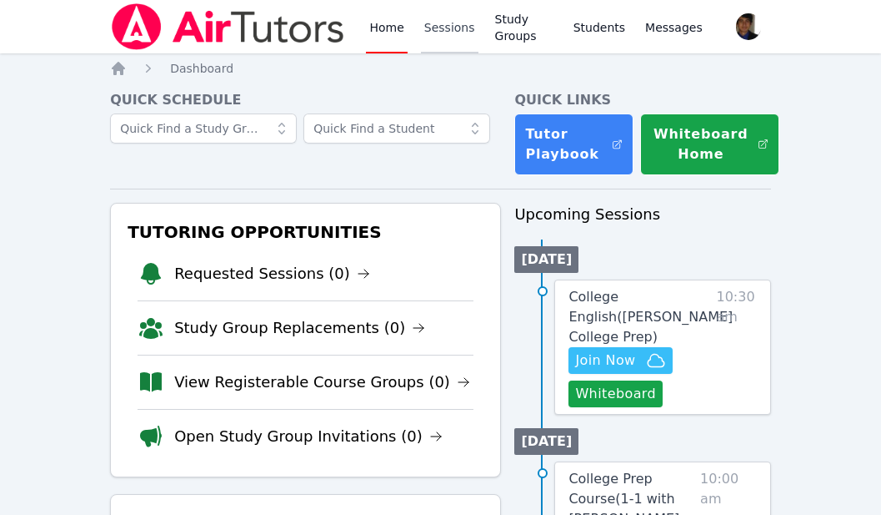
click at [454, 33] on link "Sessions" at bounding box center [450, 26] width 58 height 53
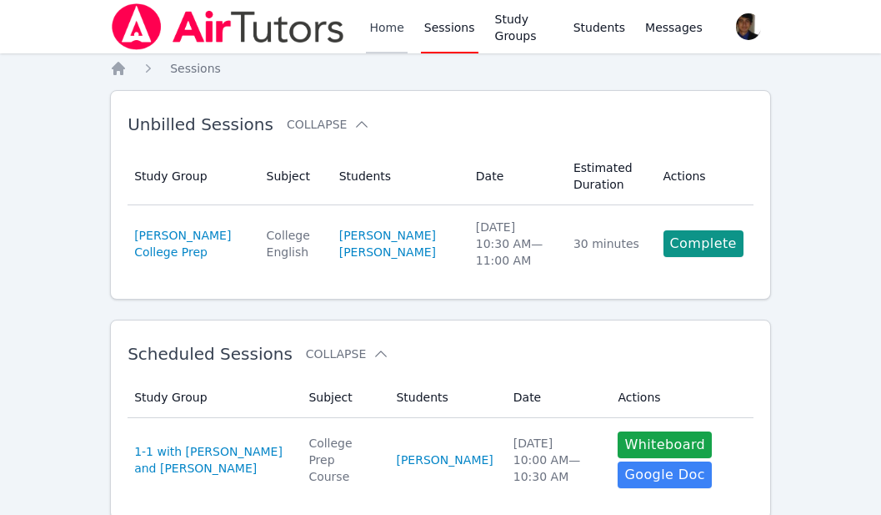
click at [391, 43] on link "Home" at bounding box center [386, 26] width 41 height 53
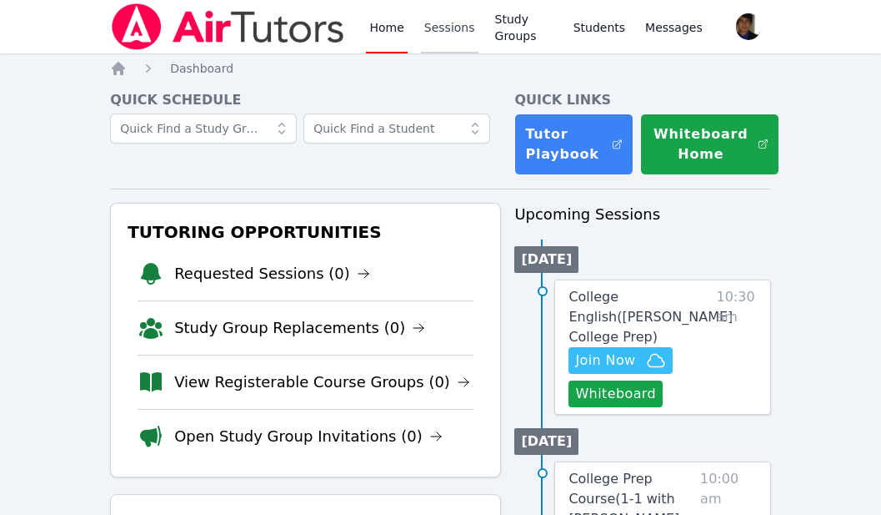
click at [464, 38] on link "Sessions" at bounding box center [450, 26] width 58 height 53
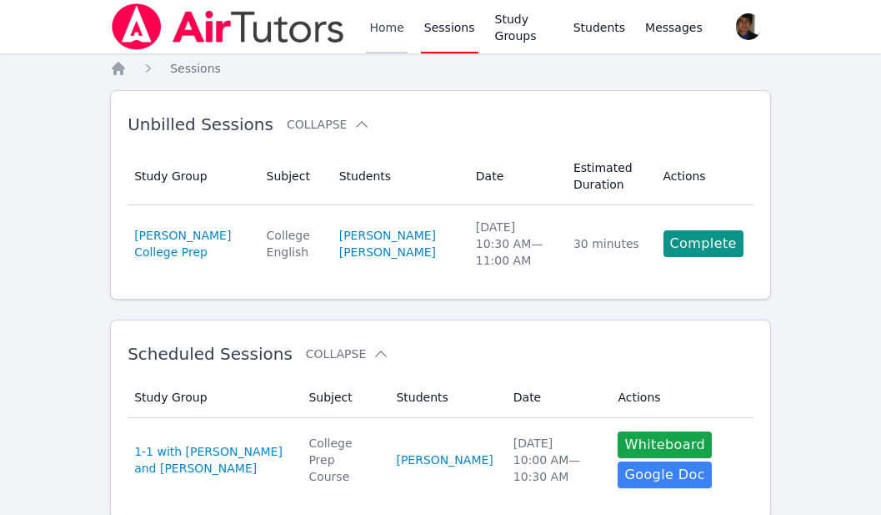
click at [373, 27] on link "Home" at bounding box center [386, 26] width 41 height 53
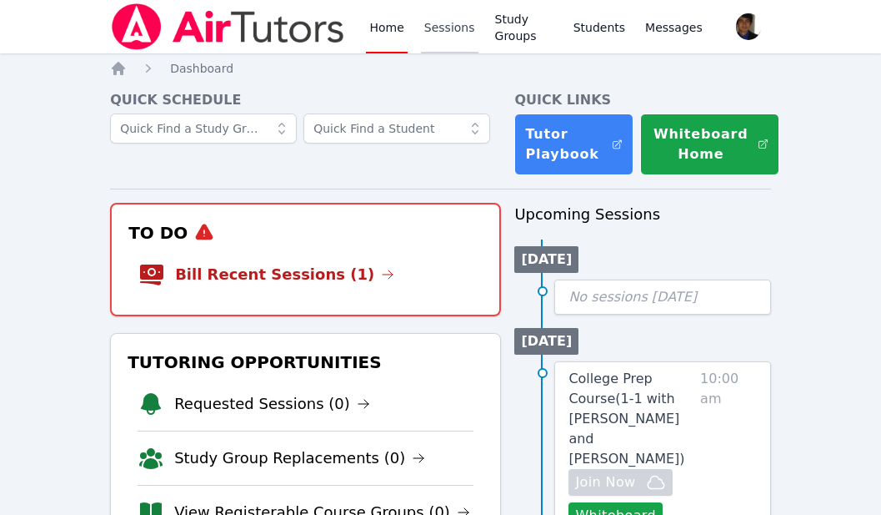
click at [451, 33] on link "Sessions" at bounding box center [450, 26] width 58 height 53
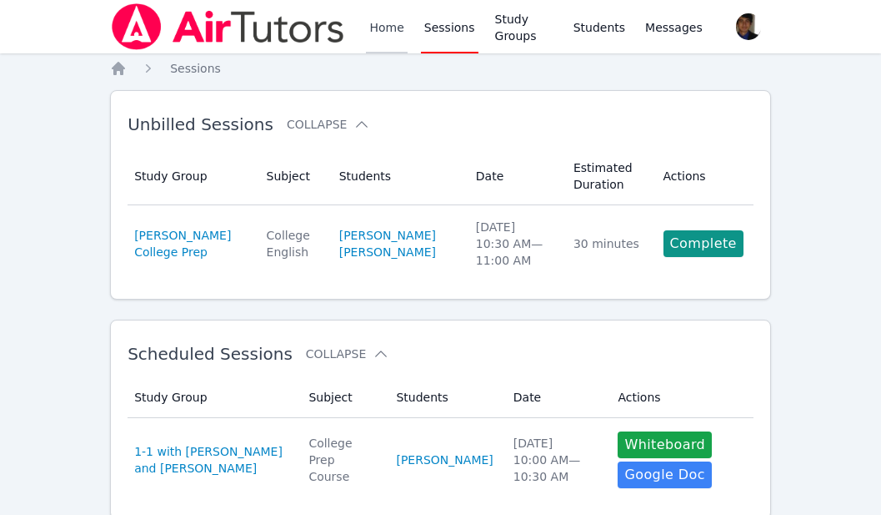
click at [382, 34] on link "Home" at bounding box center [386, 26] width 41 height 53
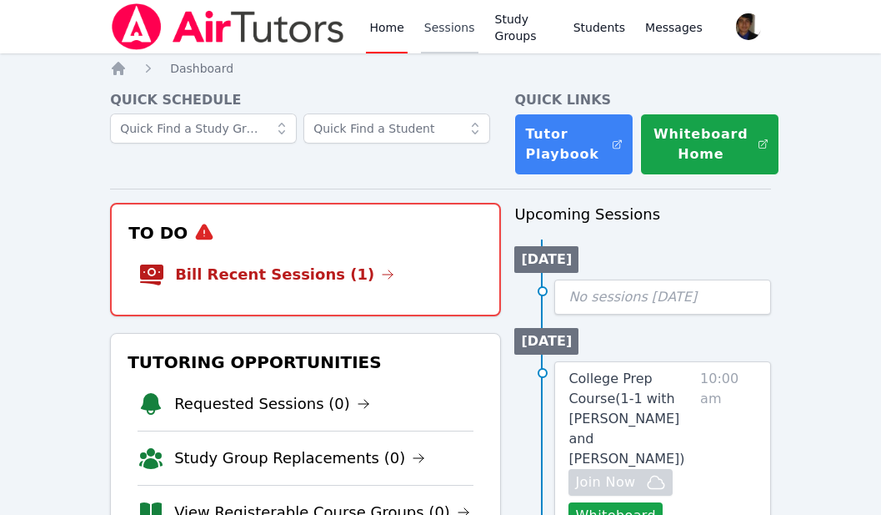
click at [434, 30] on link "Sessions" at bounding box center [450, 26] width 58 height 53
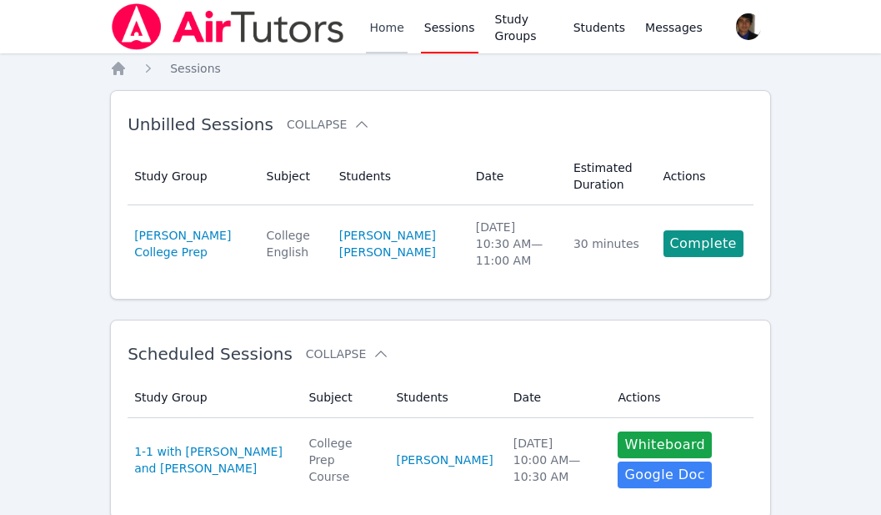
click at [386, 27] on link "Home" at bounding box center [386, 26] width 41 height 53
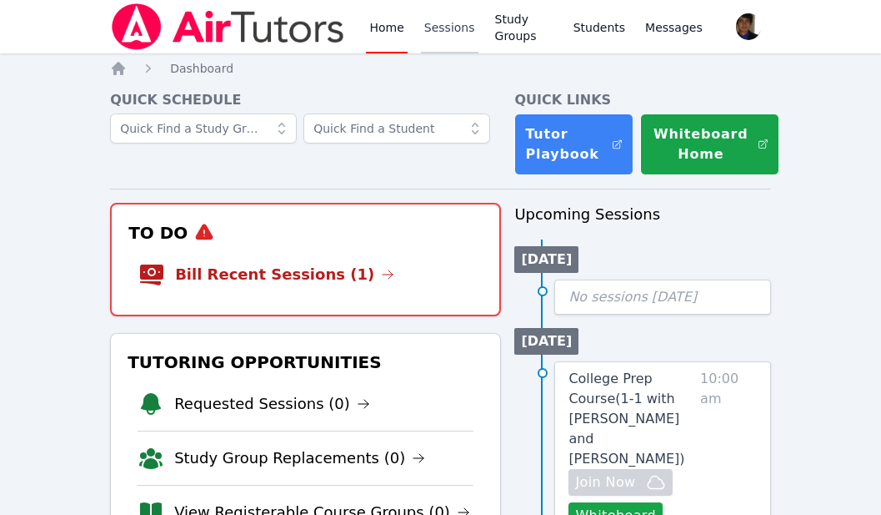
click at [453, 23] on link "Sessions" at bounding box center [450, 26] width 58 height 53
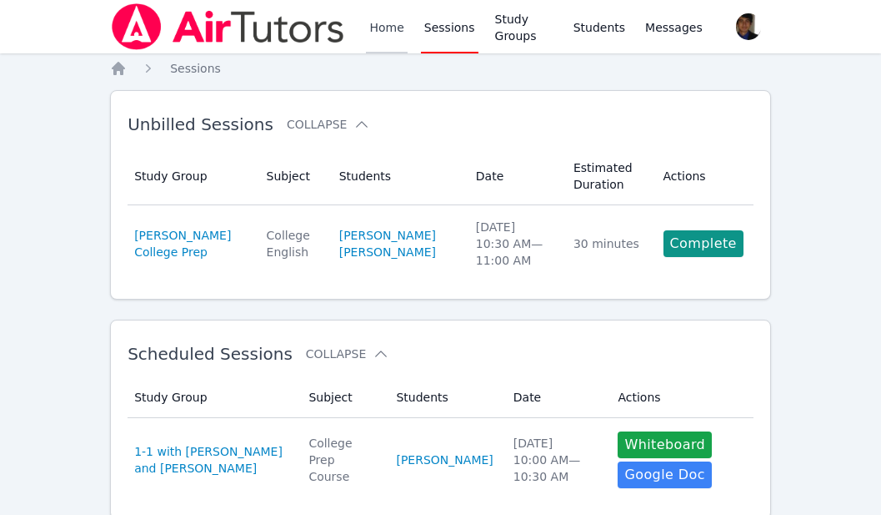
click at [397, 34] on link "Home" at bounding box center [386, 26] width 41 height 53
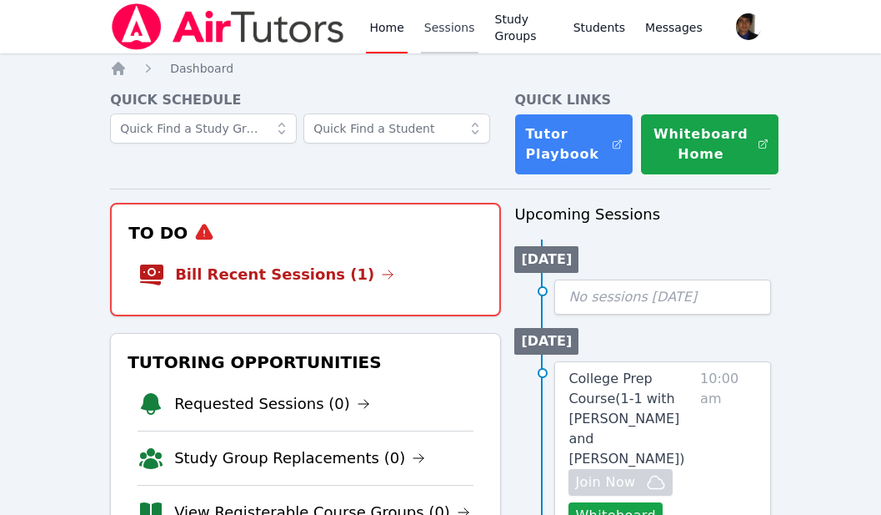
click at [439, 34] on link "Sessions" at bounding box center [450, 26] width 58 height 53
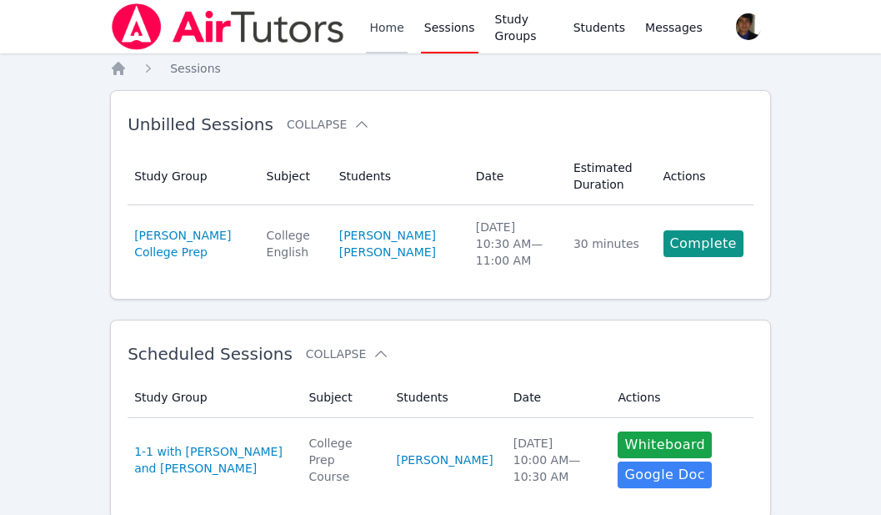
click at [394, 23] on link "Home" at bounding box center [386, 26] width 41 height 53
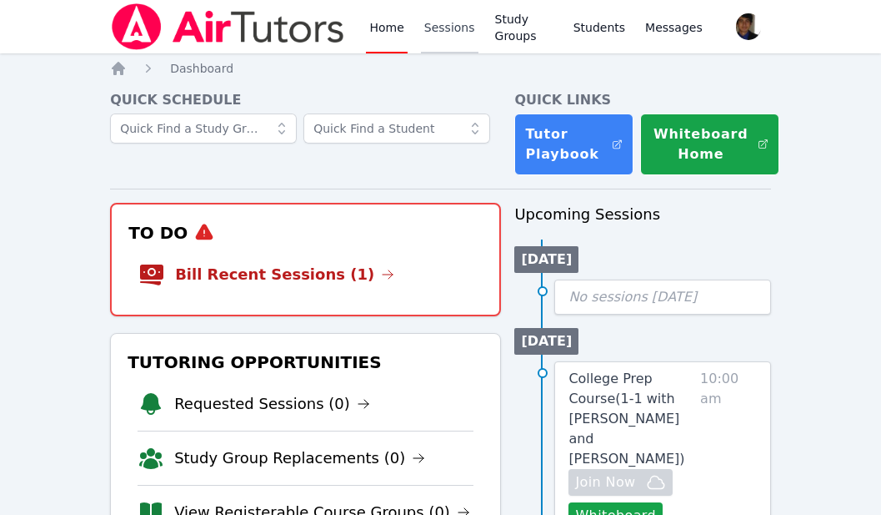
click at [457, 38] on link "Sessions" at bounding box center [450, 26] width 58 height 53
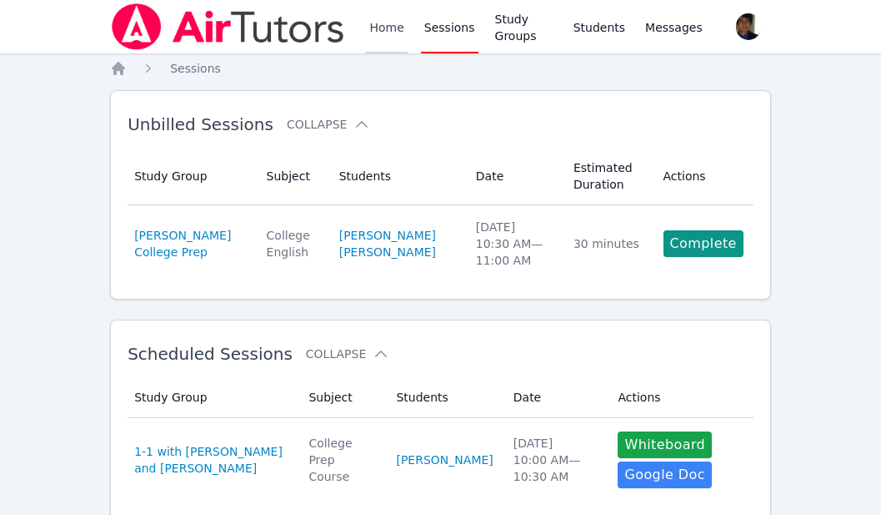
click at [378, 21] on link "Home" at bounding box center [386, 26] width 41 height 53
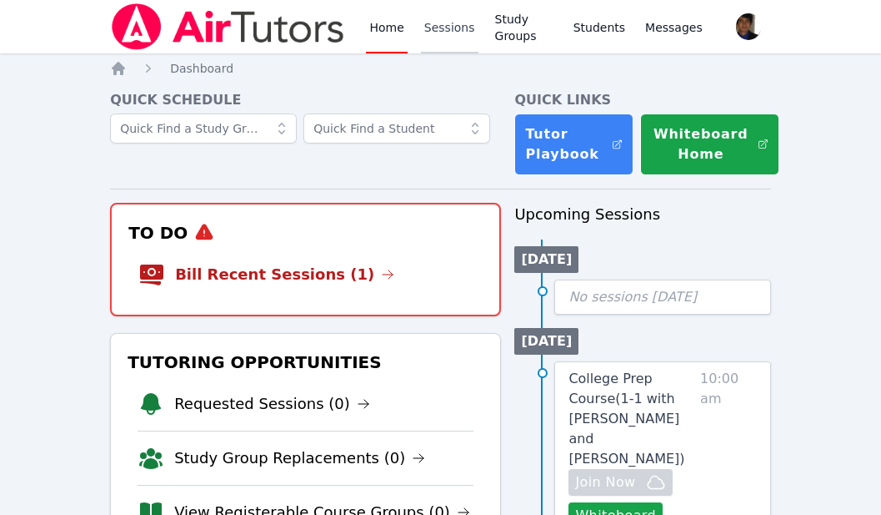
click at [429, 19] on link "Sessions" at bounding box center [450, 26] width 58 height 53
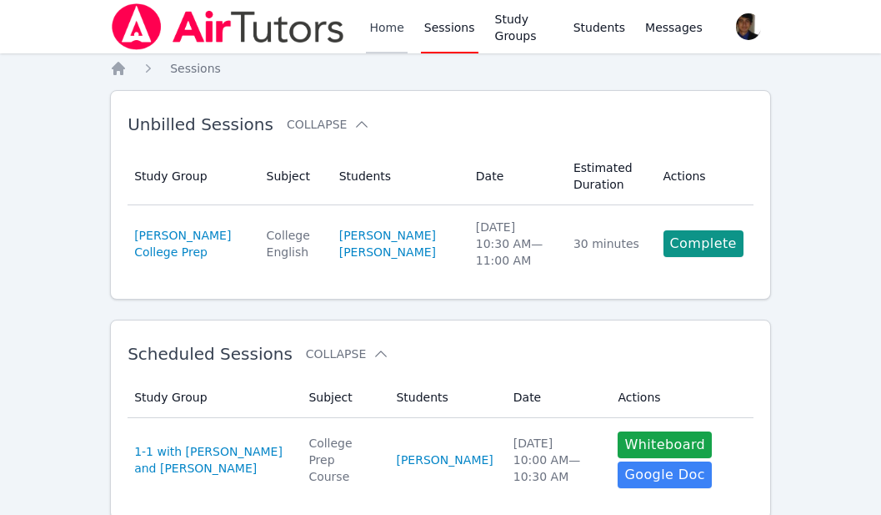
click at [379, 27] on link "Home" at bounding box center [386, 26] width 41 height 53
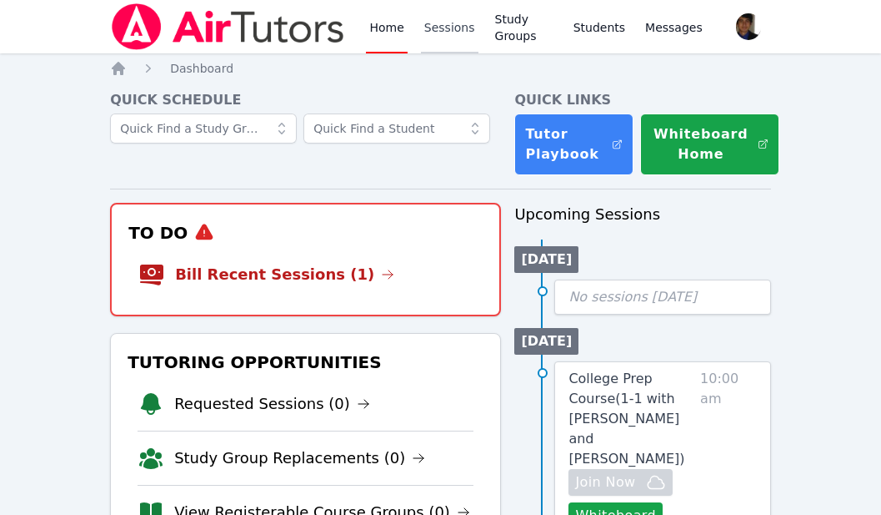
click at [439, 33] on link "Sessions" at bounding box center [450, 26] width 58 height 53
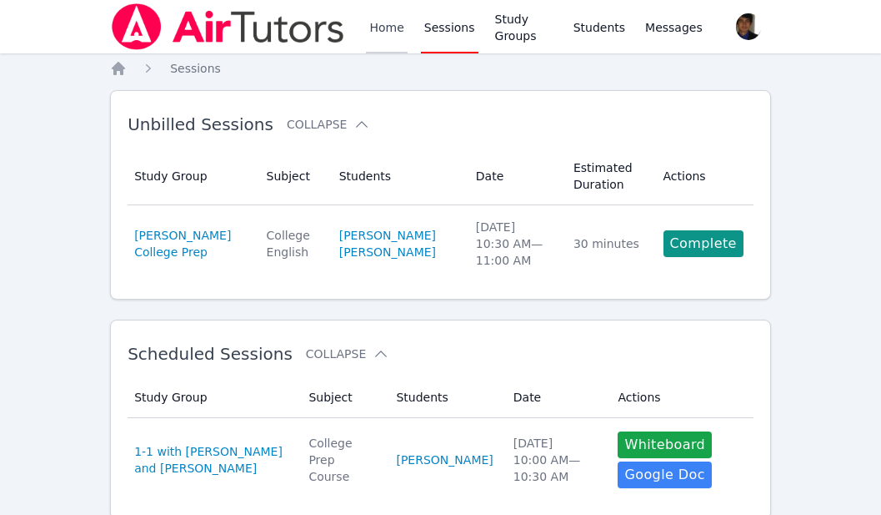
click at [383, 31] on link "Home" at bounding box center [386, 26] width 41 height 53
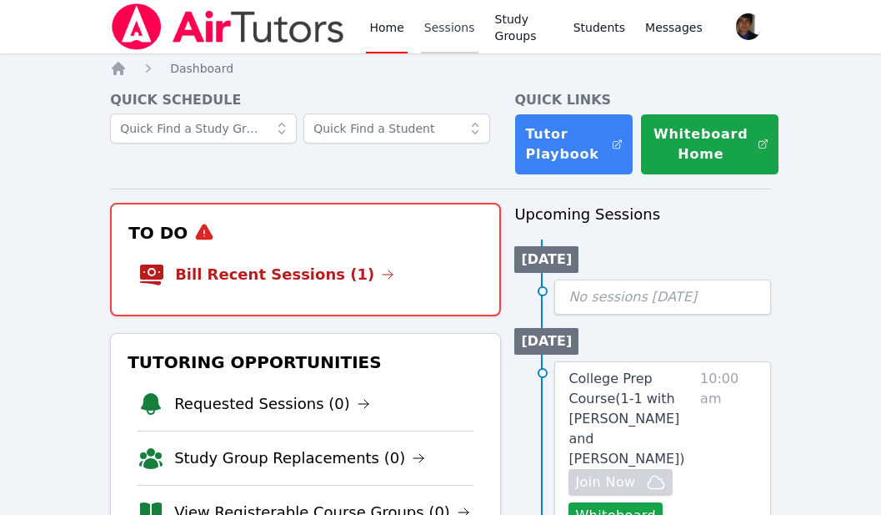
click at [459, 32] on link "Sessions" at bounding box center [450, 26] width 58 height 53
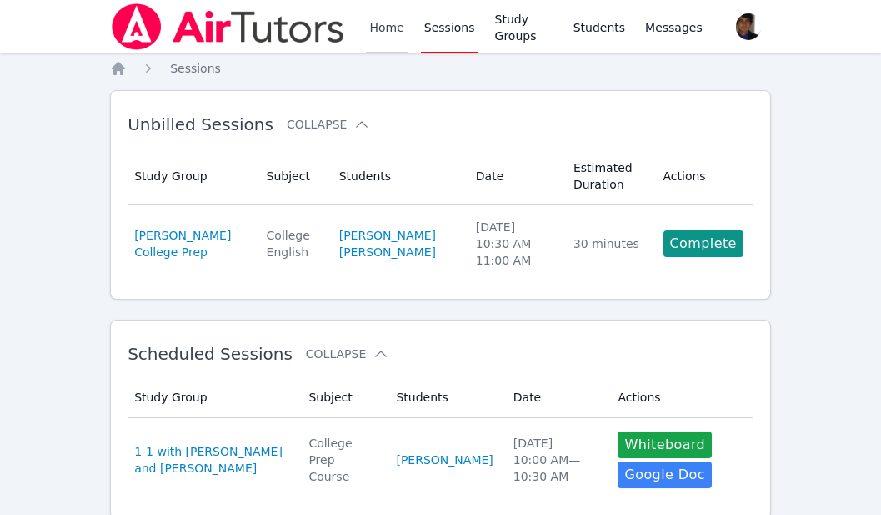
click at [388, 29] on link "Home" at bounding box center [386, 26] width 41 height 53
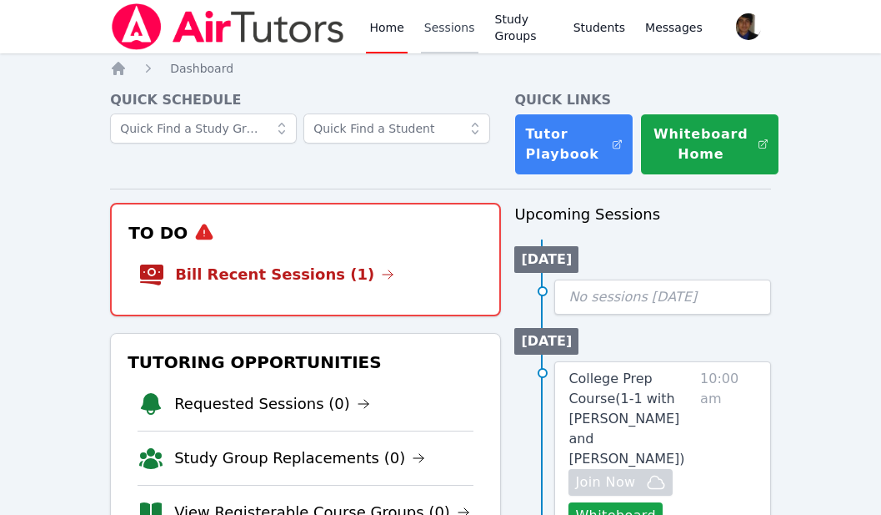
click at [445, 29] on link "Sessions" at bounding box center [450, 26] width 58 height 53
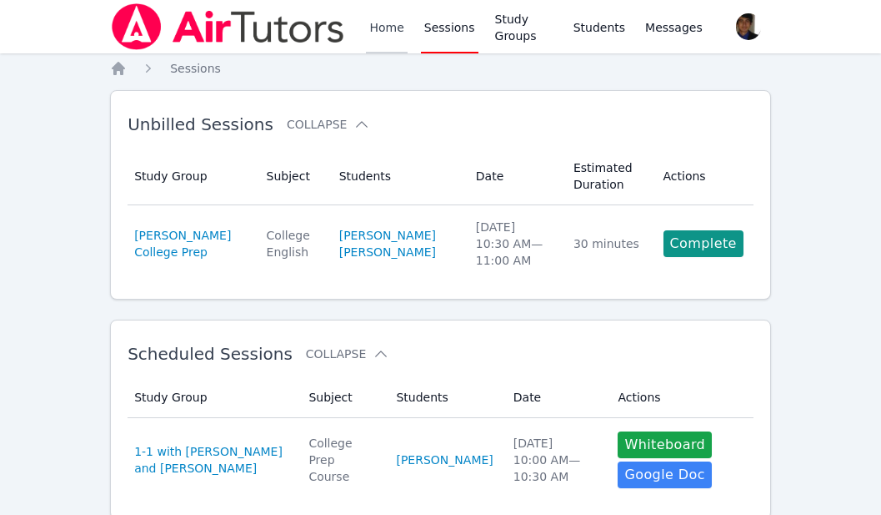
click at [378, 37] on link "Home" at bounding box center [386, 26] width 41 height 53
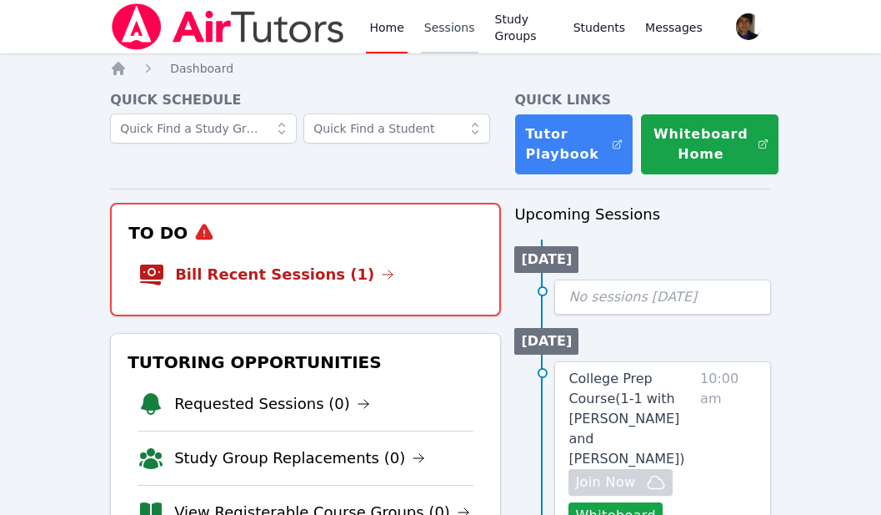
click at [442, 39] on link "Sessions" at bounding box center [450, 26] width 58 height 53
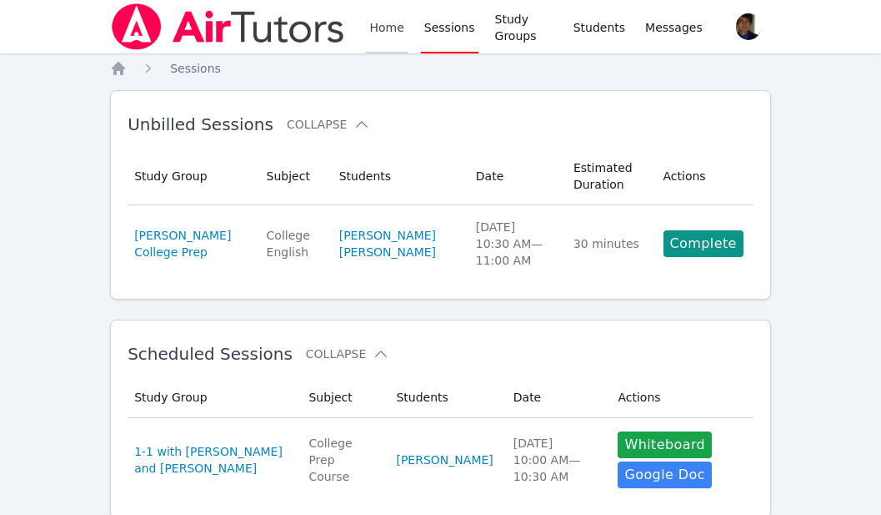
click at [384, 42] on link "Home" at bounding box center [386, 26] width 41 height 53
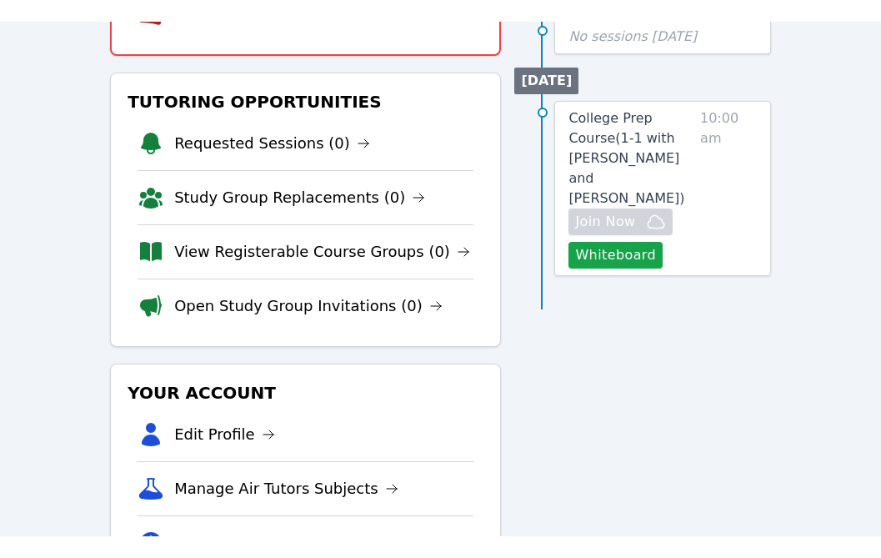
scroll to position [306, 0]
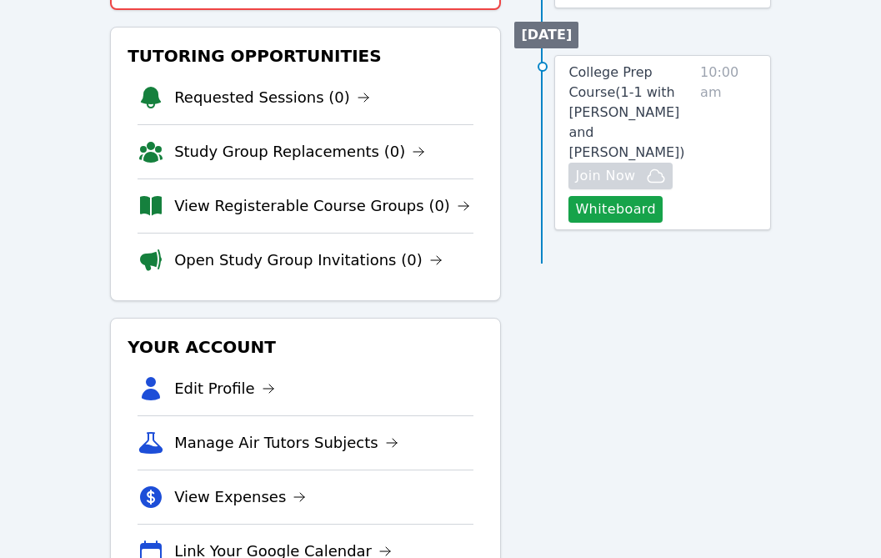
click at [624, 338] on div "Upcoming Sessions Today No sessions today Fri 10 Oct College Prep Course ( 1-1 …" at bounding box center [643, 244] width 257 height 695
click at [635, 342] on div "Upcoming Sessions Today No sessions today Fri 10 Oct College Prep Course ( 1-1 …" at bounding box center [643, 244] width 257 height 695
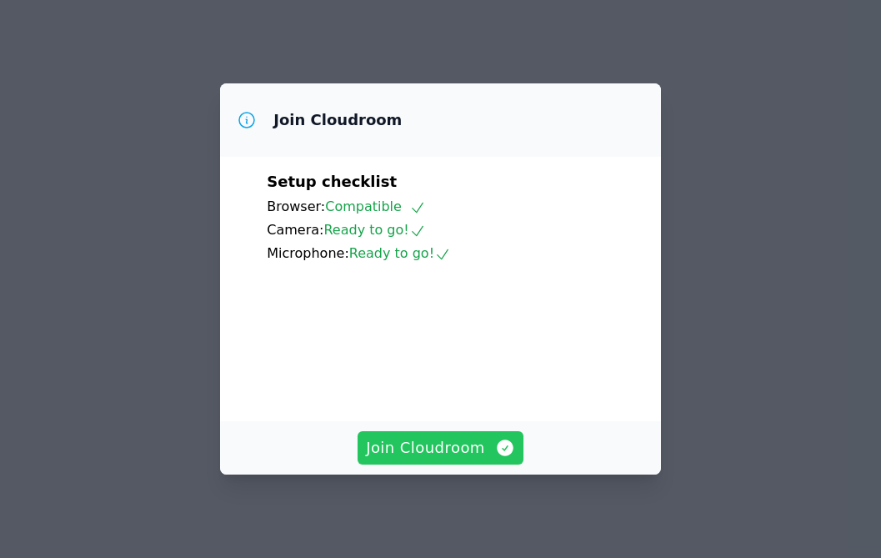
click at [428, 438] on span "Join Cloudroom" at bounding box center [440, 447] width 149 height 23
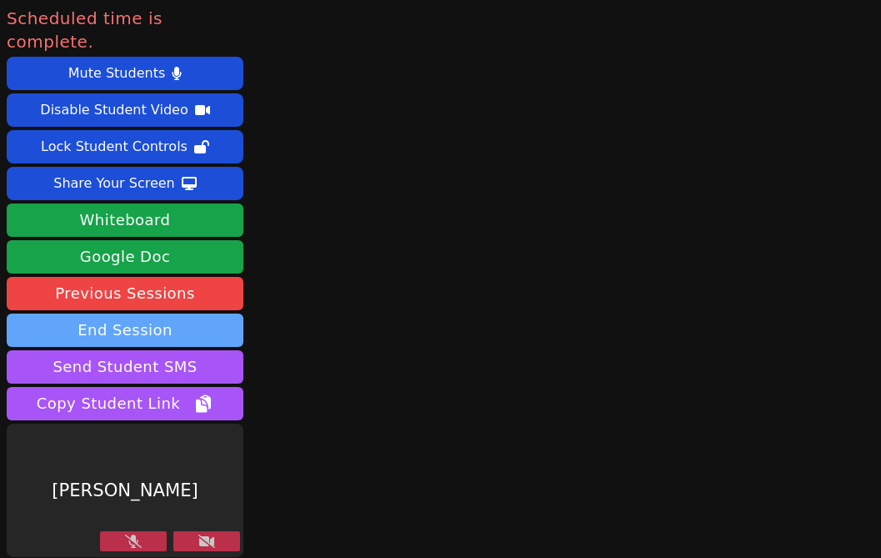
click at [202, 314] on button "End Session" at bounding box center [125, 330] width 237 height 33
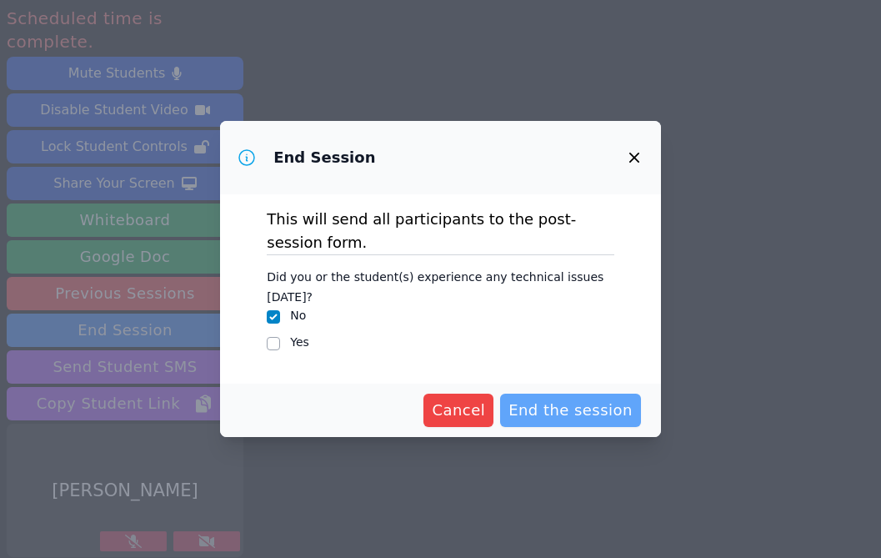
click at [582, 404] on span "End the session" at bounding box center [571, 410] width 124 height 23
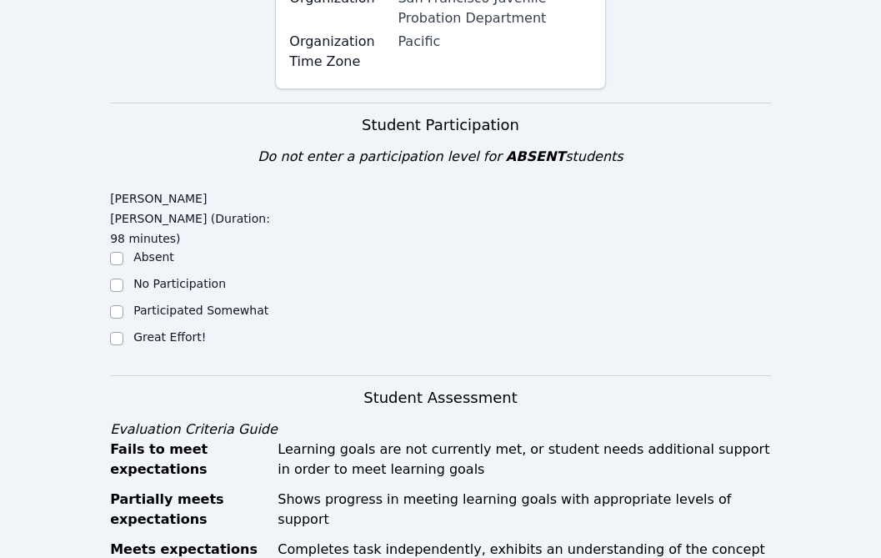
scroll to position [334, 0]
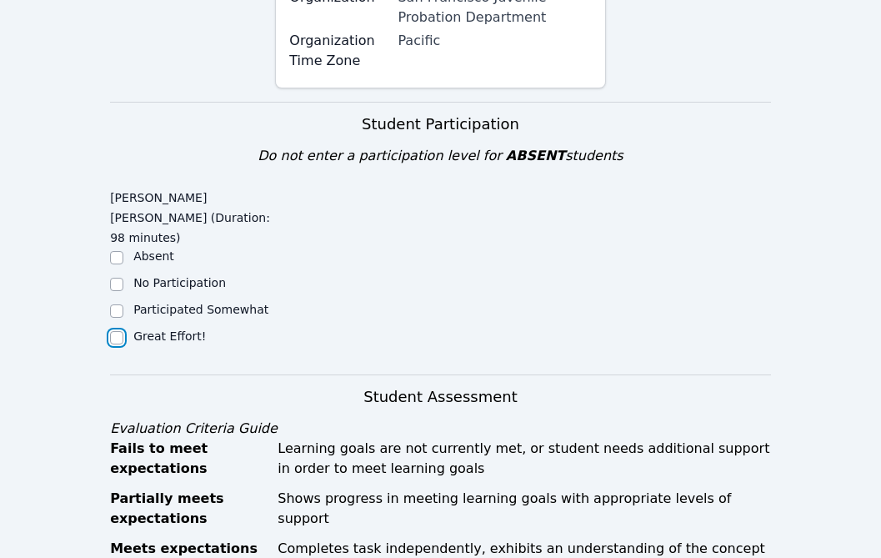
click at [113, 331] on input "Great Effort!" at bounding box center [116, 337] width 13 height 13
checkbox input "true"
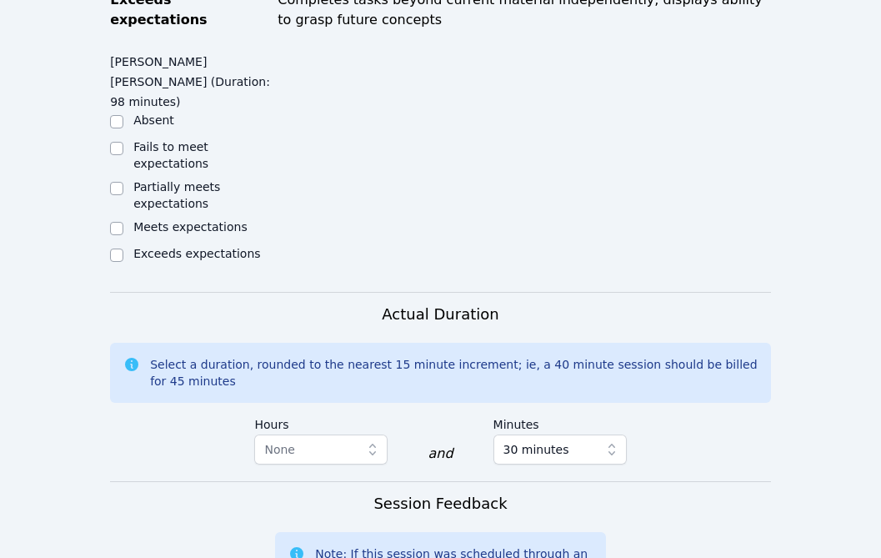
scroll to position [926, 0]
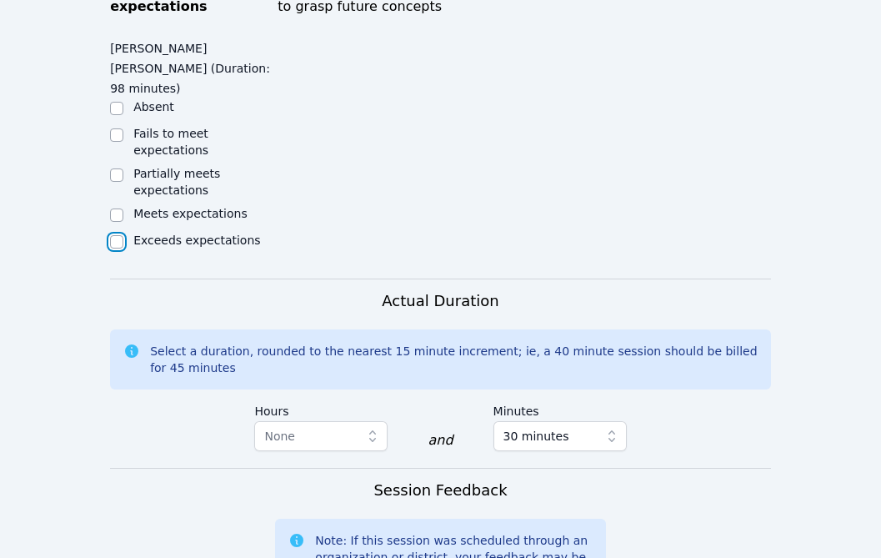
click at [116, 235] on input "Exceeds expectations" at bounding box center [116, 241] width 13 height 13
checkbox input "true"
click at [363, 421] on button "None" at bounding box center [320, 436] width 133 height 30
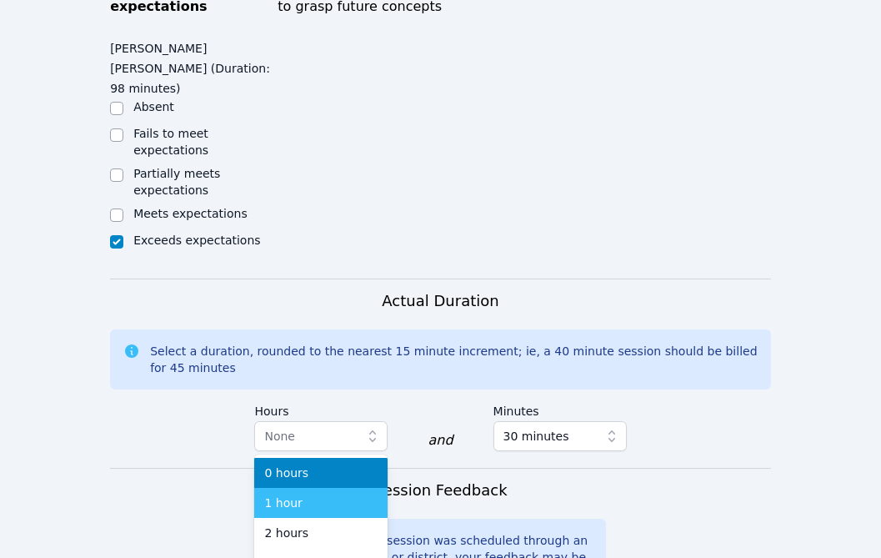
click at [341, 495] on div "1 hour" at bounding box center [320, 503] width 113 height 17
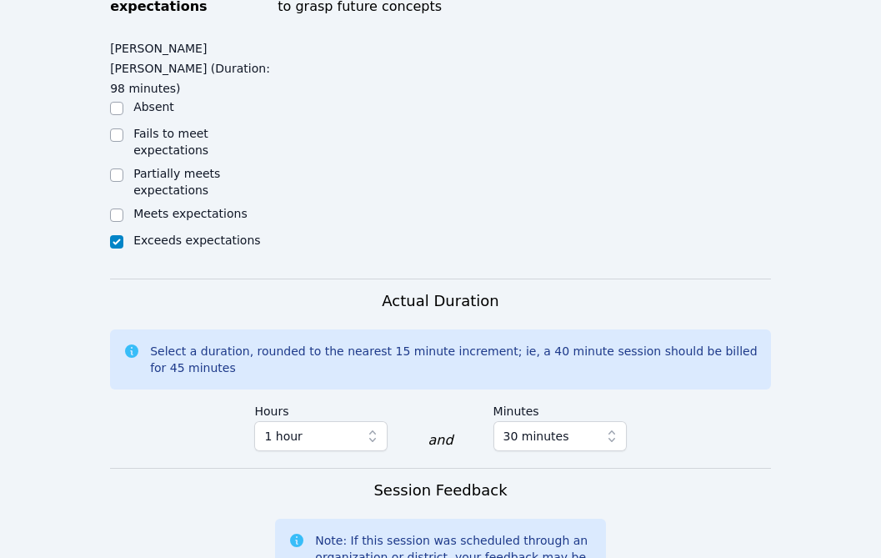
click at [490, 289] on h3 "Actual Duration" at bounding box center [440, 300] width 117 height 23
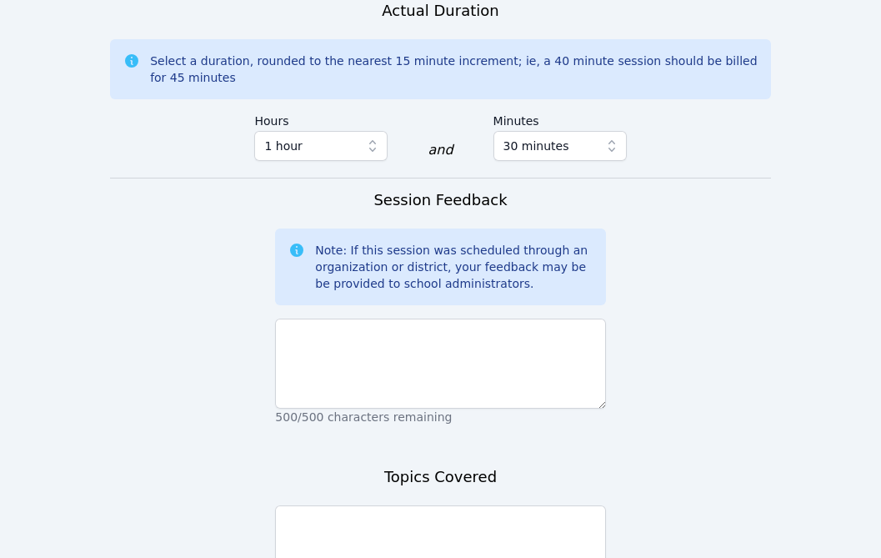
scroll to position [1236, 0]
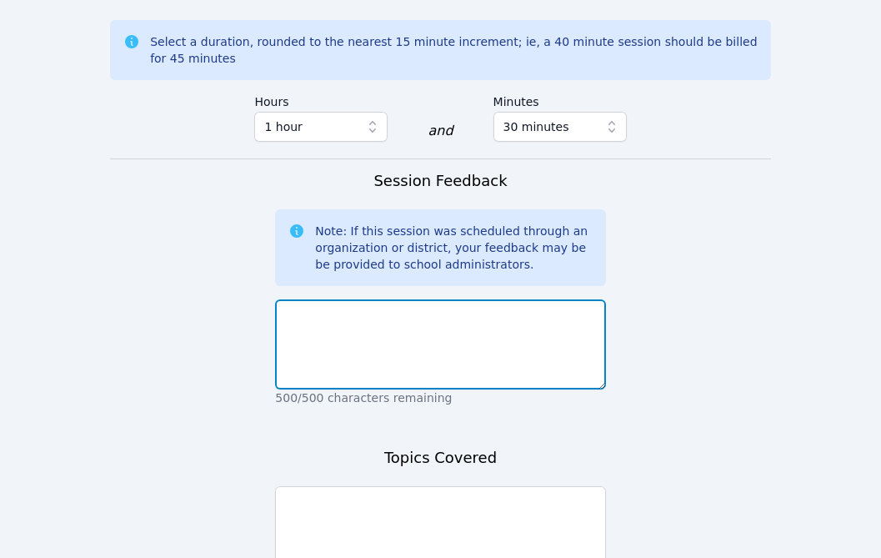
click at [471, 299] on textarea at bounding box center [440, 344] width 330 height 90
paste textarea "Went very well! [PERSON_NAME] was focused during the session. [PERSON_NAME] com…"
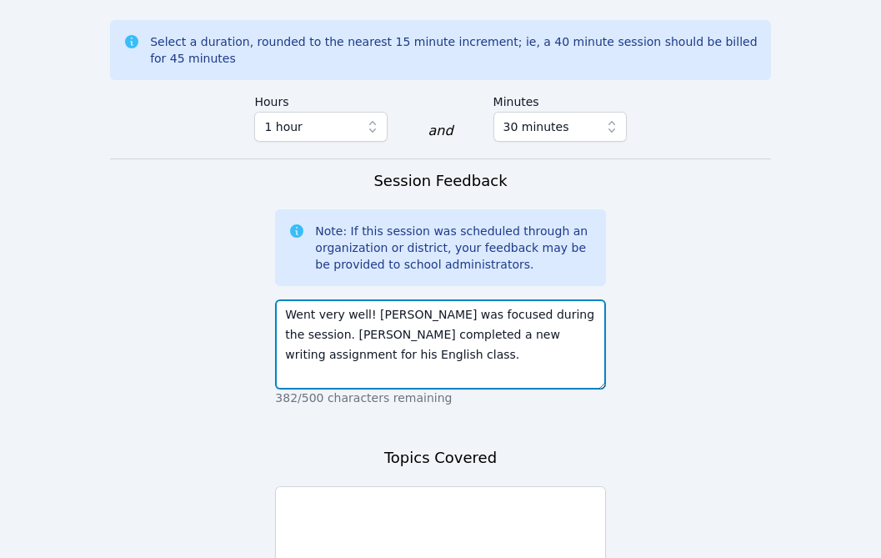
drag, startPoint x: 400, startPoint y: 291, endPoint x: 282, endPoint y: 280, distance: 118.9
click at [282, 299] on textarea "Went very well! [PERSON_NAME] was focused during the session. [PERSON_NAME] com…" at bounding box center [440, 344] width 330 height 90
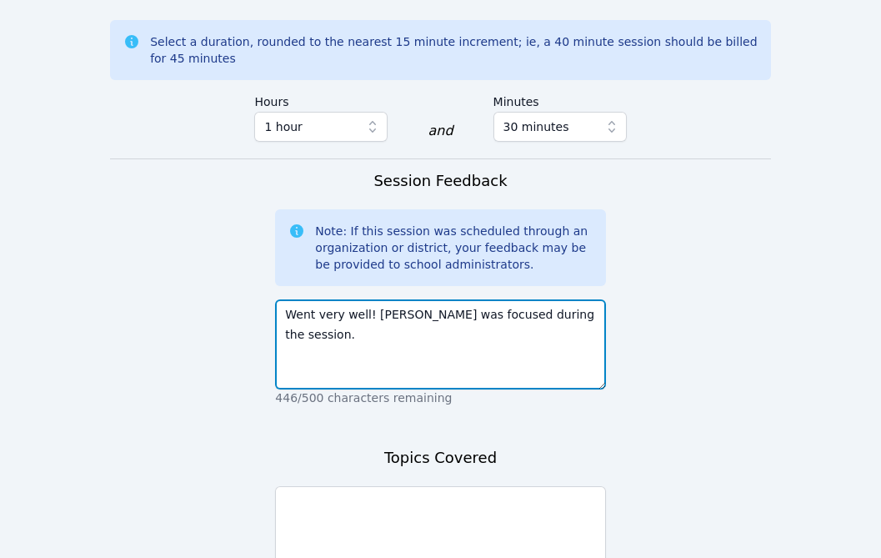
type textarea "Went very well! [PERSON_NAME] was focused during the session."
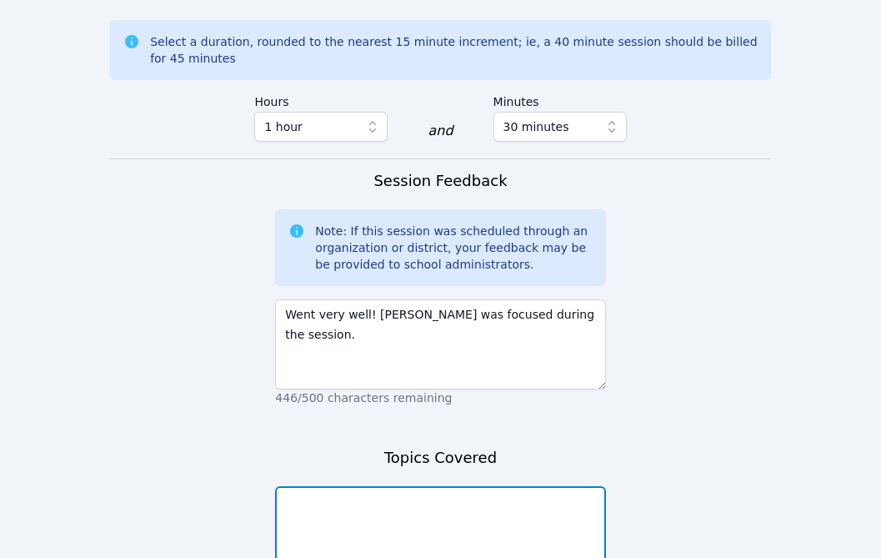
click at [380, 486] on textarea at bounding box center [440, 531] width 330 height 90
paste textarea "[PERSON_NAME] completed a new writing assignment for his English class."
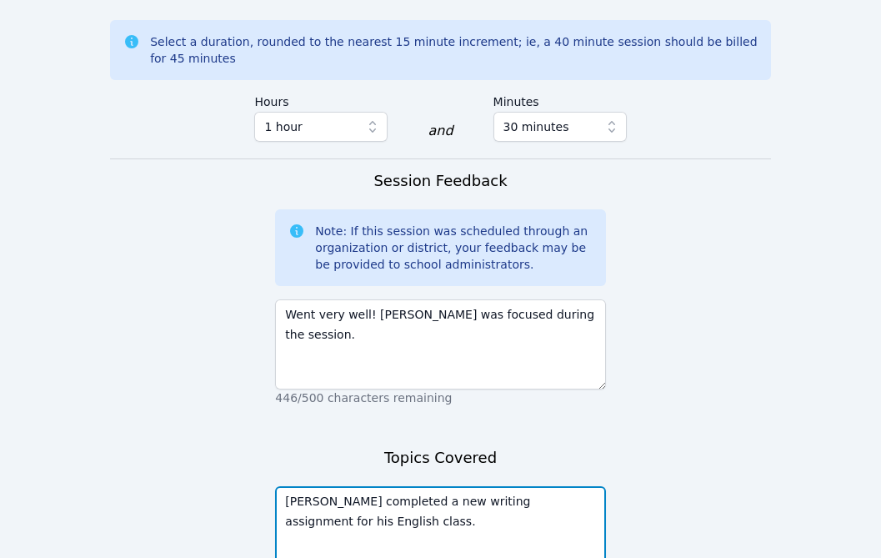
type textarea "[PERSON_NAME] completed a new writing assignment for his English class."
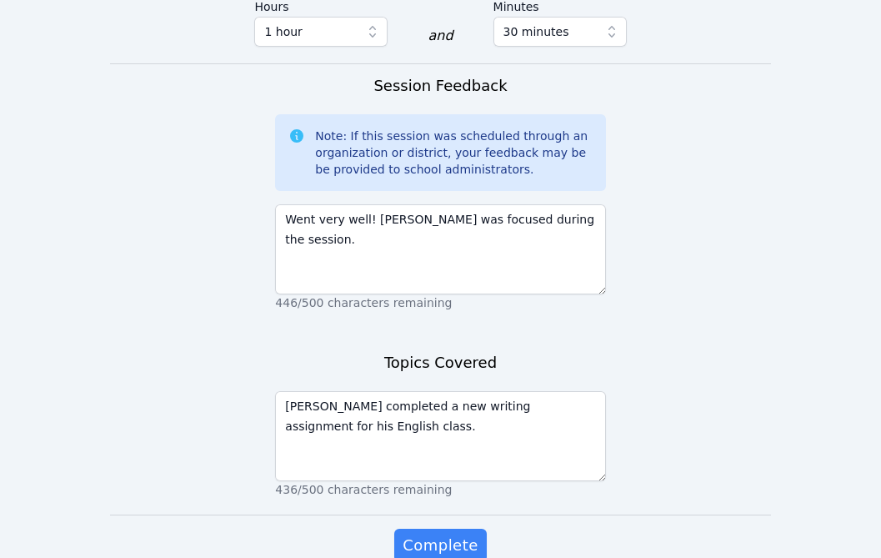
scroll to position [1355, 0]
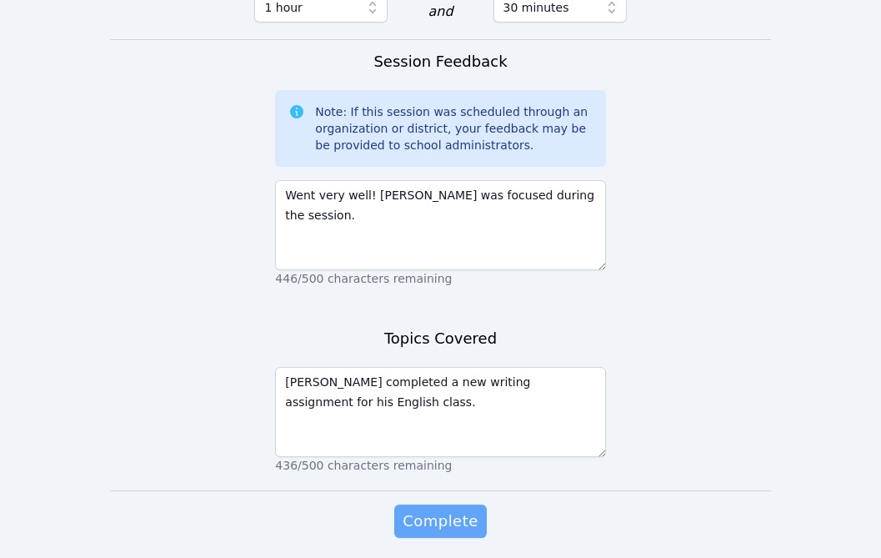
click at [428, 510] on span "Complete" at bounding box center [440, 521] width 75 height 23
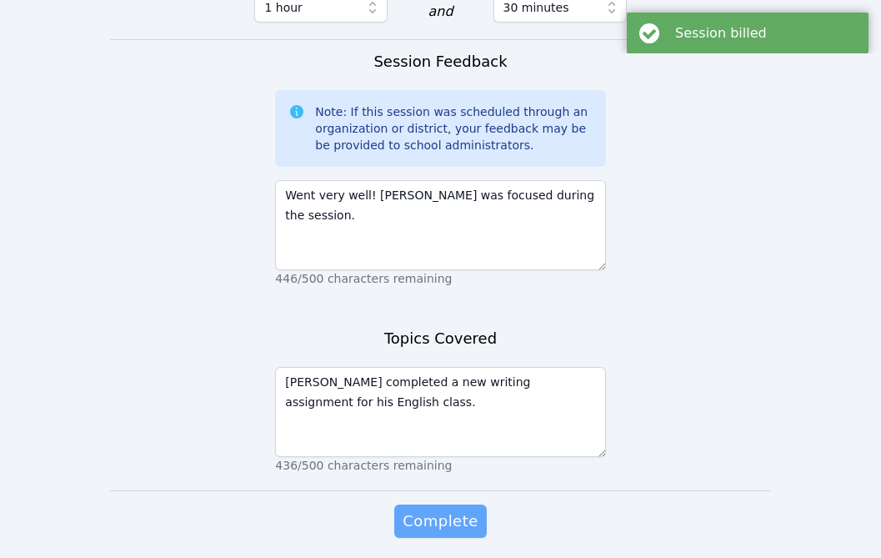
scroll to position [0, 0]
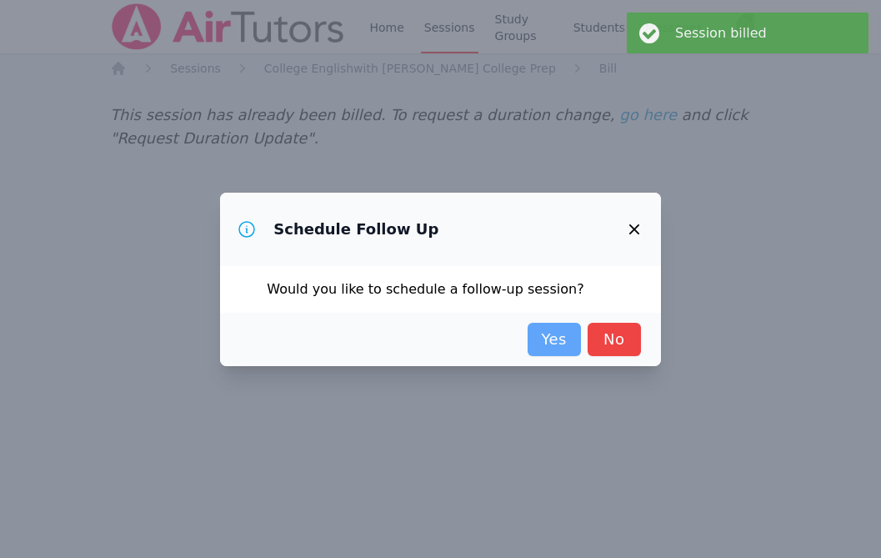
click at [552, 344] on link "Yes" at bounding box center [554, 339] width 53 height 33
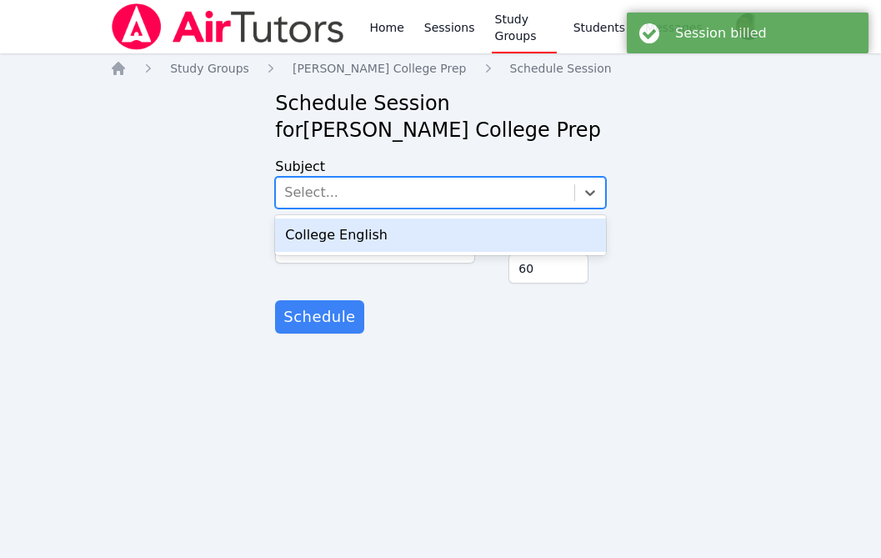
click at [483, 184] on div "Select..." at bounding box center [425, 193] width 298 height 30
click at [426, 227] on div "College English" at bounding box center [440, 234] width 330 height 33
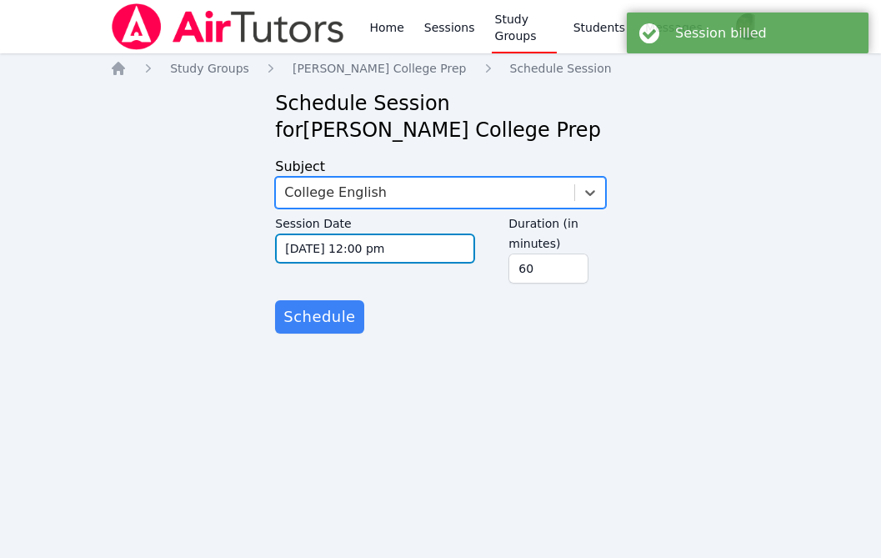
click at [387, 254] on input "[DATE] 12:00 pm" at bounding box center [375, 248] width 200 height 30
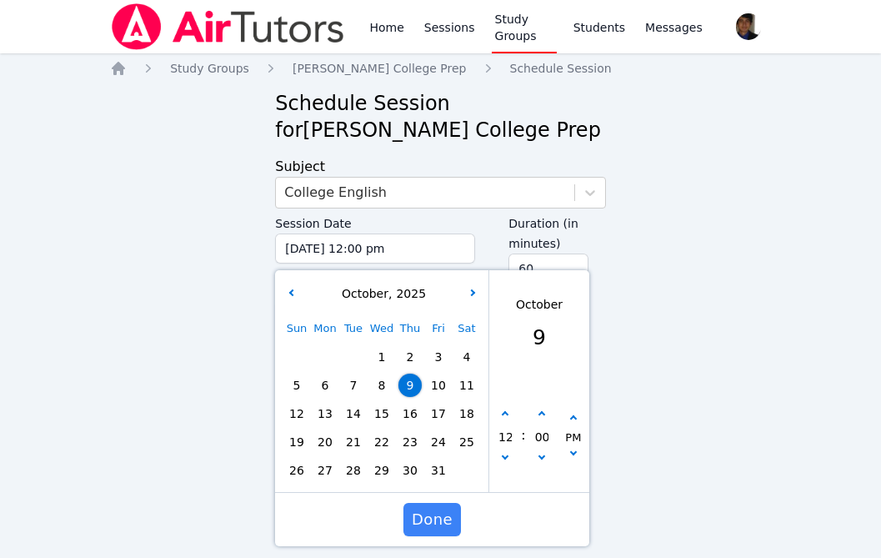
click at [443, 386] on span "10" at bounding box center [438, 385] width 23 height 23
click at [509, 459] on button "button" at bounding box center [505, 459] width 17 height 17
type input "[DATE] 11:00 am"
type input "11"
click at [447, 520] on span "Done" at bounding box center [432, 519] width 41 height 23
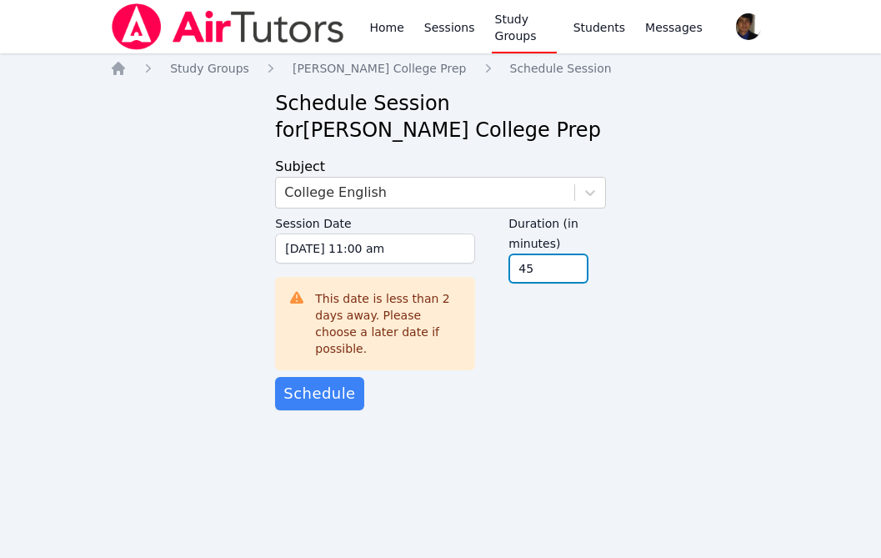
click at [570, 274] on input "45" at bounding box center [549, 269] width 80 height 30
type input "30"
click at [570, 274] on input "30" at bounding box center [549, 269] width 80 height 30
click at [535, 348] on div "Session Date [DATE] 11:00 am [DATE] 11:00 am This date is less than 2 days away…" at bounding box center [440, 292] width 330 height 168
click at [337, 387] on span "Schedule" at bounding box center [320, 393] width 72 height 23
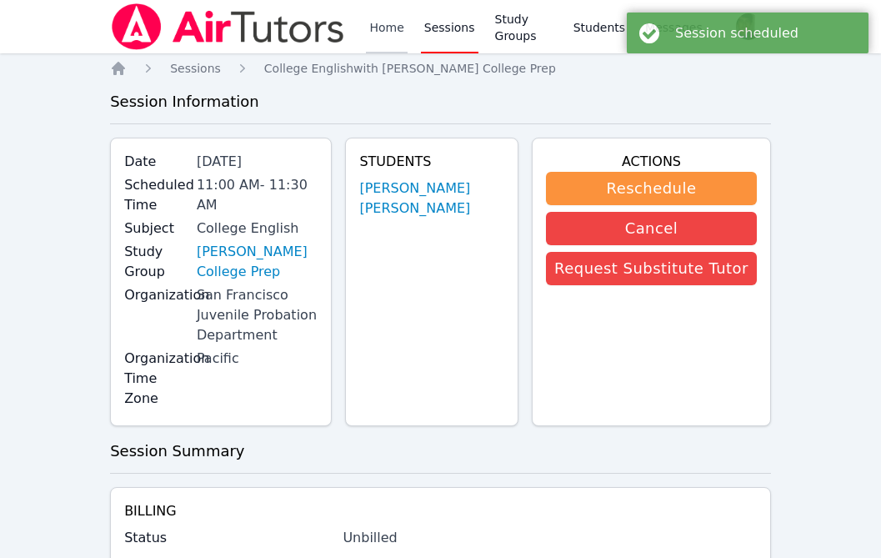
click at [378, 26] on link "Home" at bounding box center [386, 26] width 41 height 53
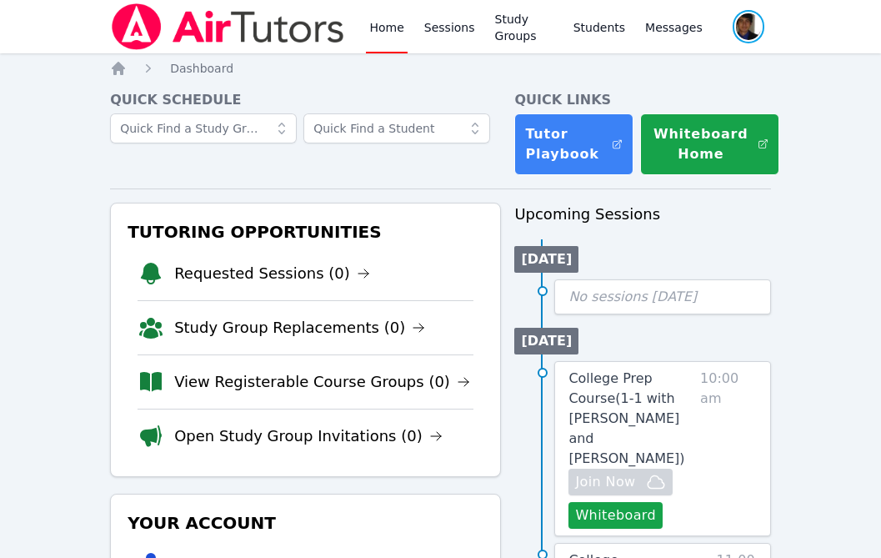
click at [748, 35] on span "button" at bounding box center [748, 26] width 35 height 37
click at [635, 99] on button "Logout" at bounding box center [681, 95] width 160 height 30
